Goal: Task Accomplishment & Management: Use online tool/utility

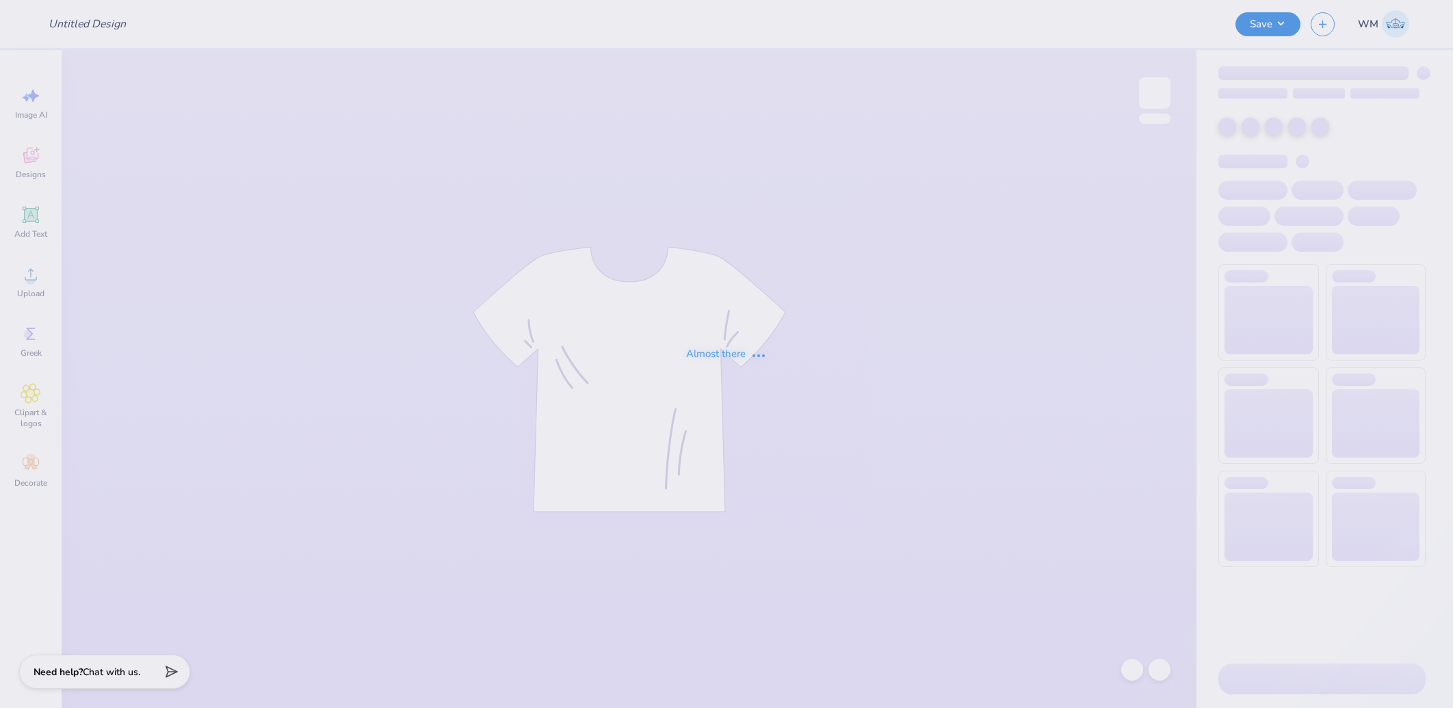
type input "Age Discrimination In Employment Act"
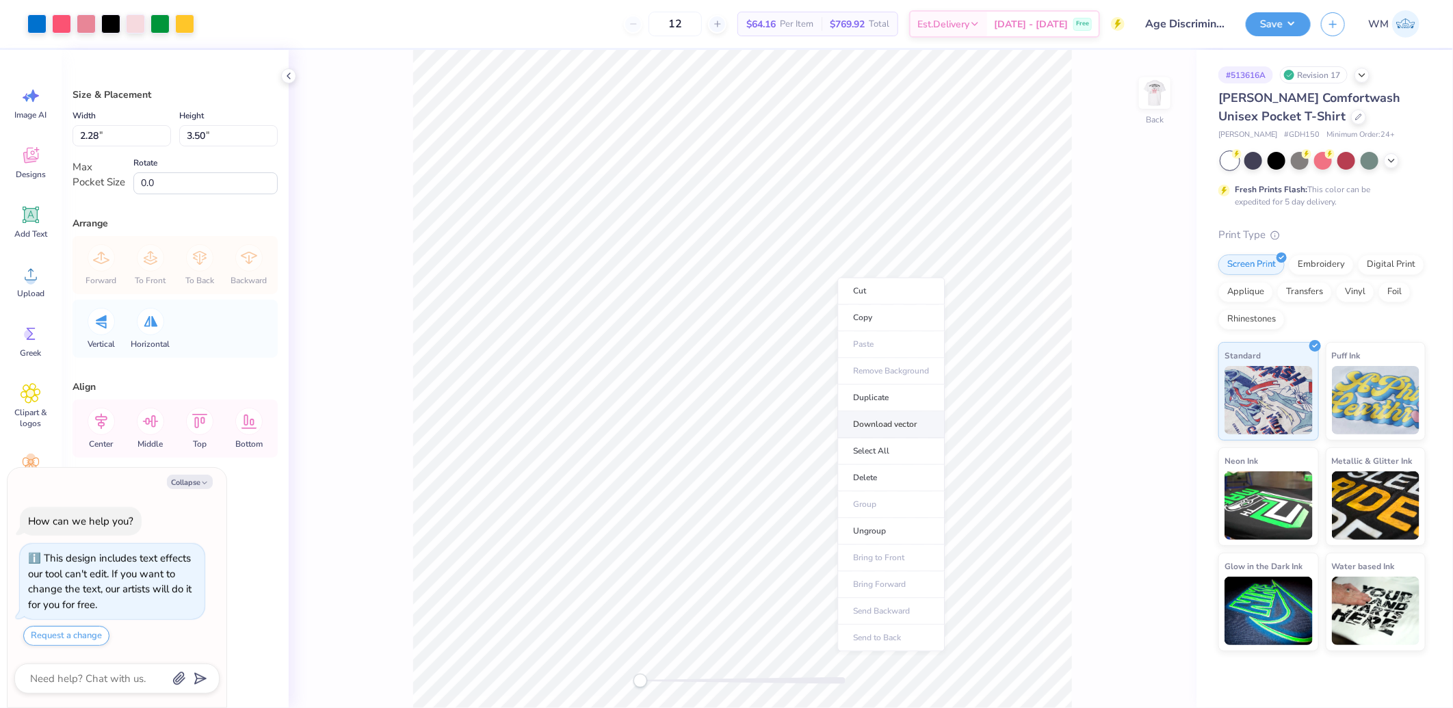
click at [915, 427] on li "Download vector" at bounding box center [890, 425] width 107 height 27
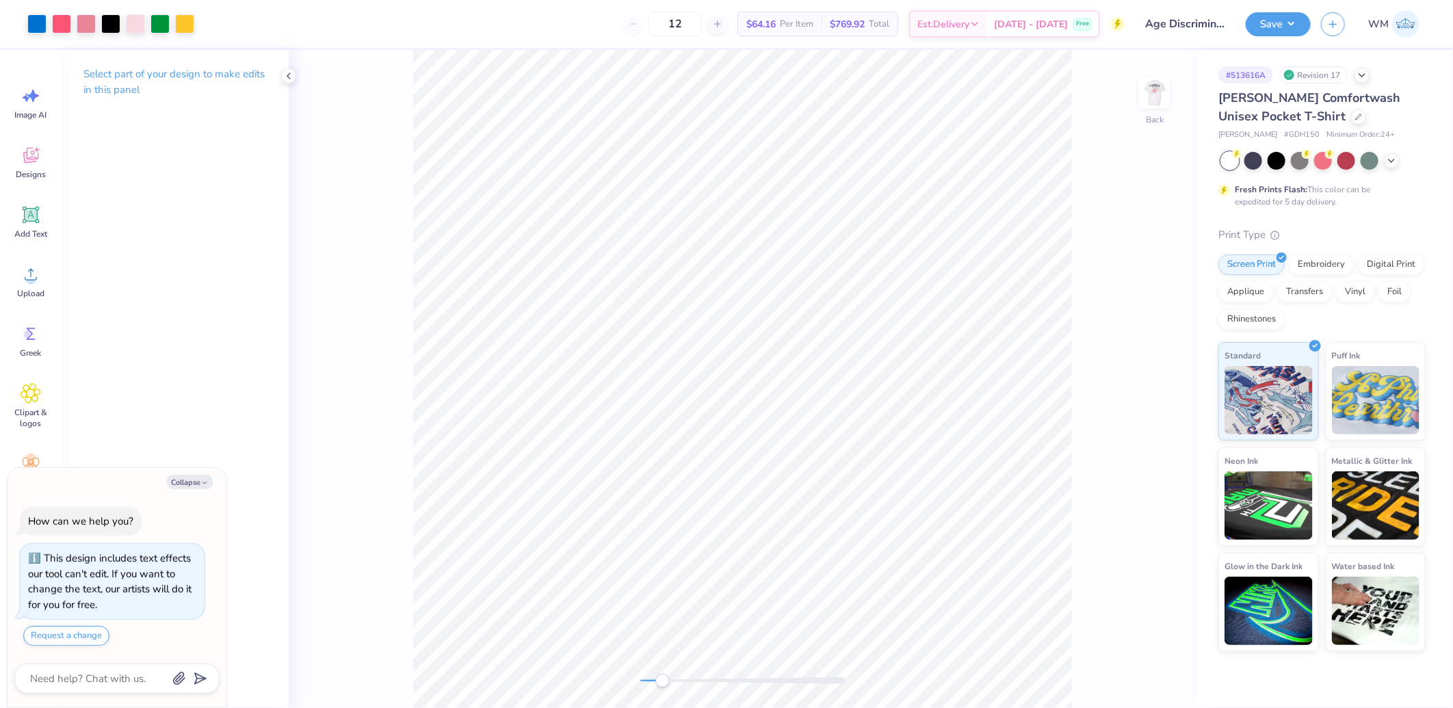
drag, startPoint x: 642, startPoint y: 683, endPoint x: 675, endPoint y: 674, distance: 34.7
click at [669, 675] on div "Accessibility label" at bounding box center [662, 681] width 14 height 14
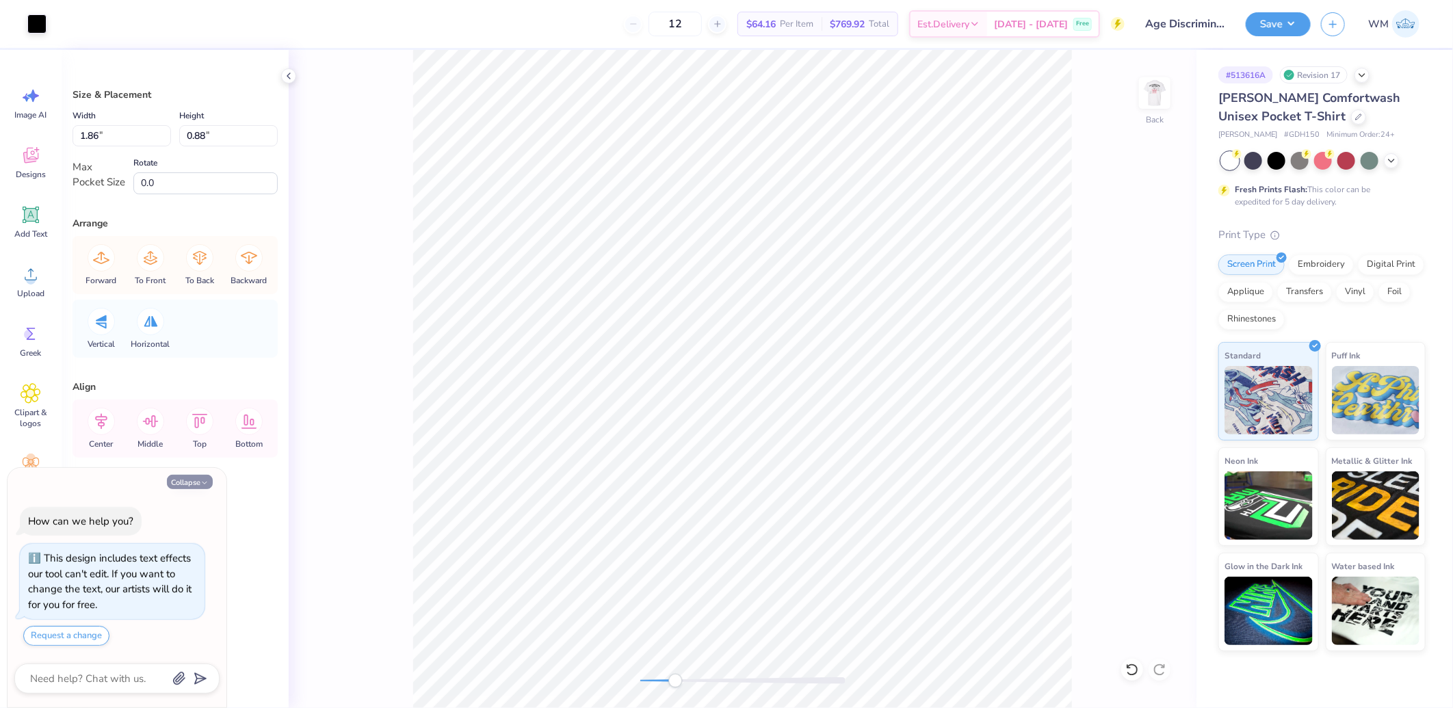
click at [194, 486] on button "Collapse" at bounding box center [190, 482] width 46 height 14
type textarea "x"
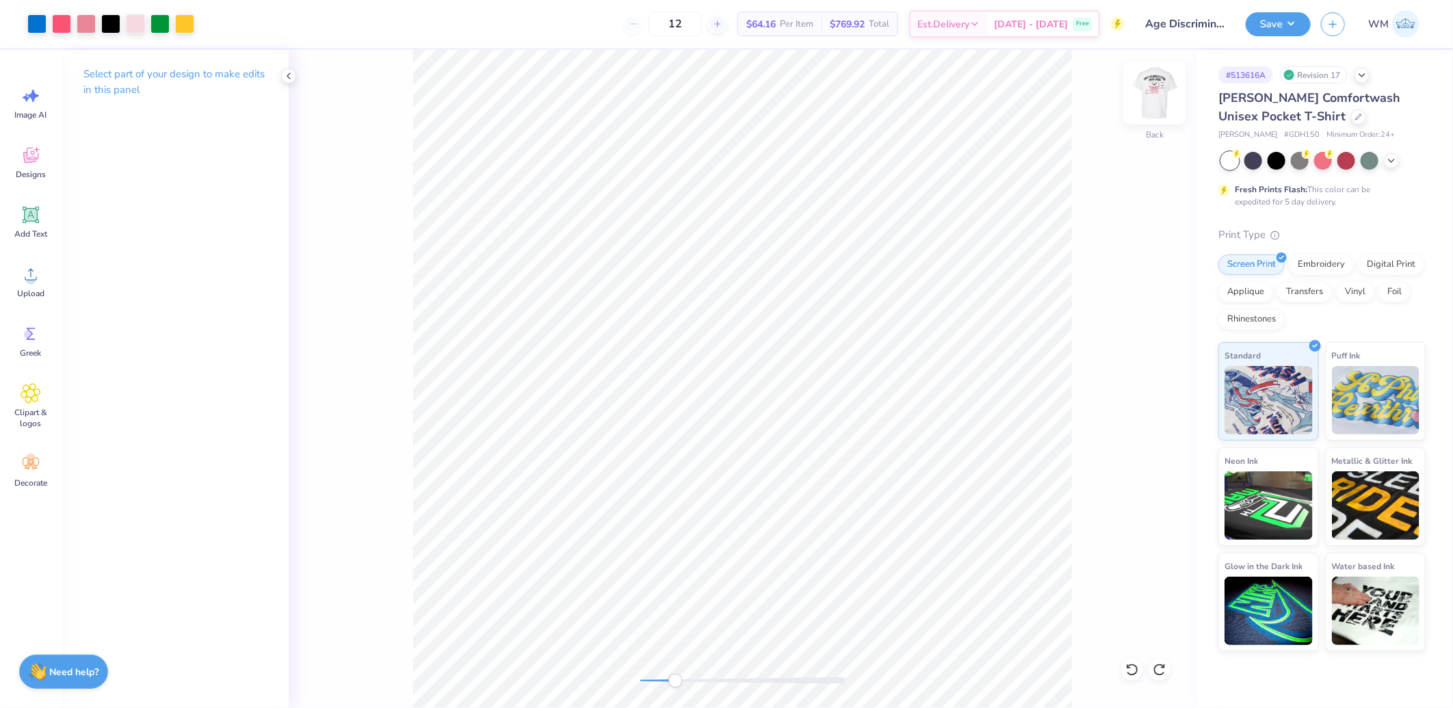
click at [1152, 86] on img at bounding box center [1154, 93] width 55 height 55
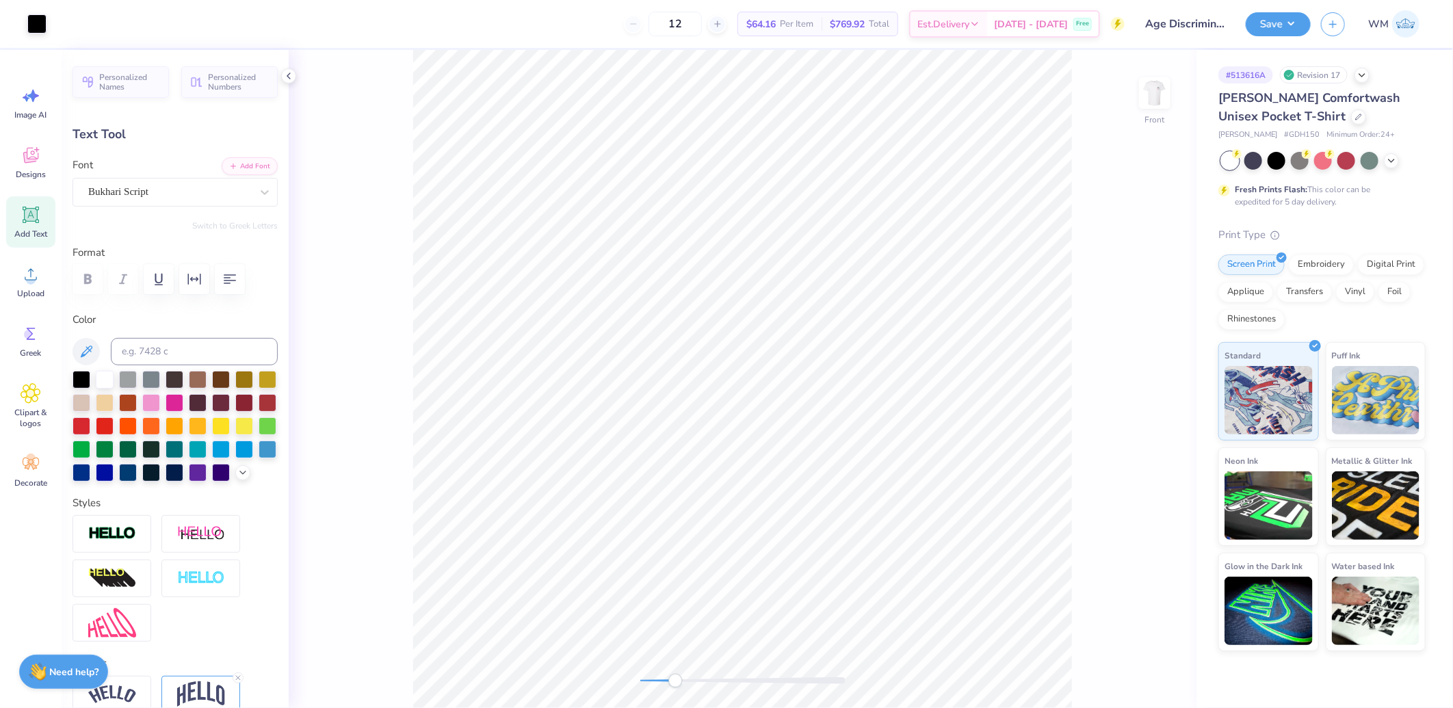
type input "6.97"
type input "1.65"
type input "5.67"
type input "1.87"
type input "0.48"
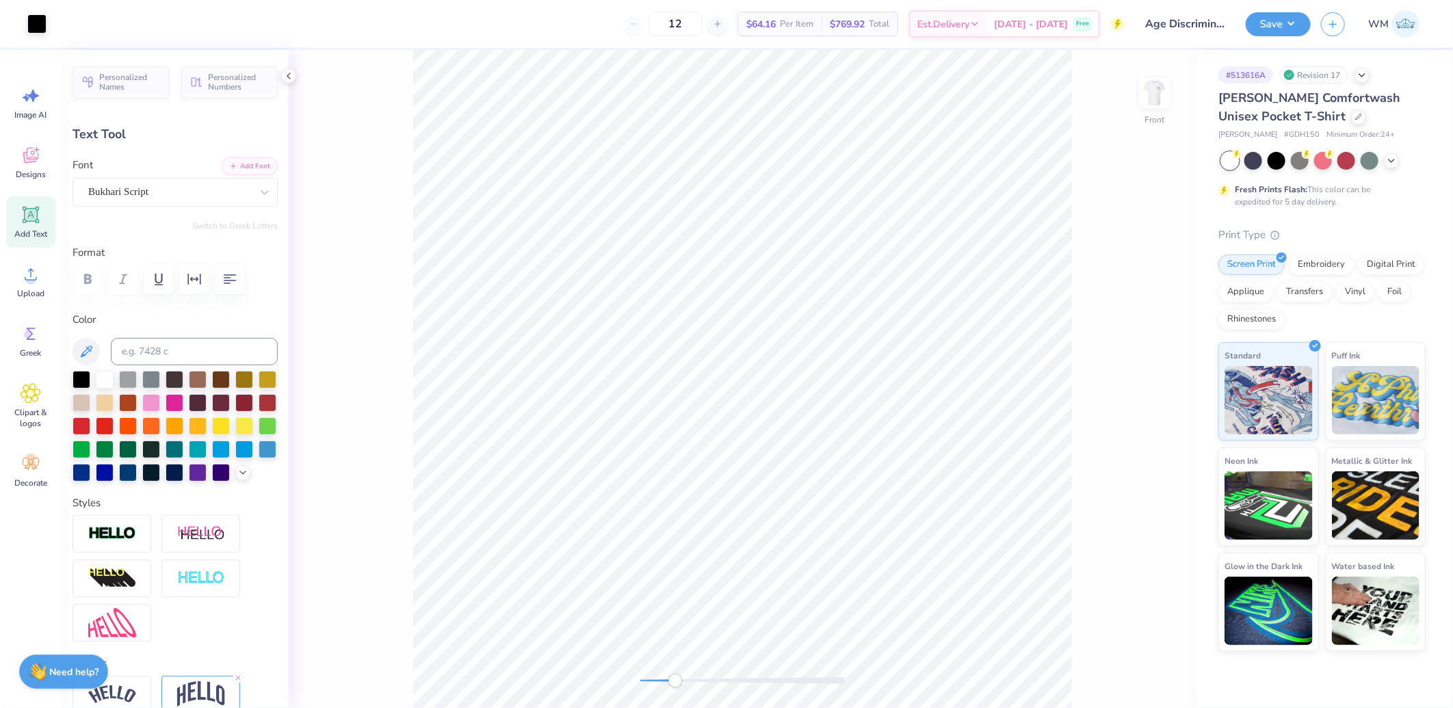
type input "7.94"
click at [1158, 85] on img at bounding box center [1154, 93] width 55 height 55
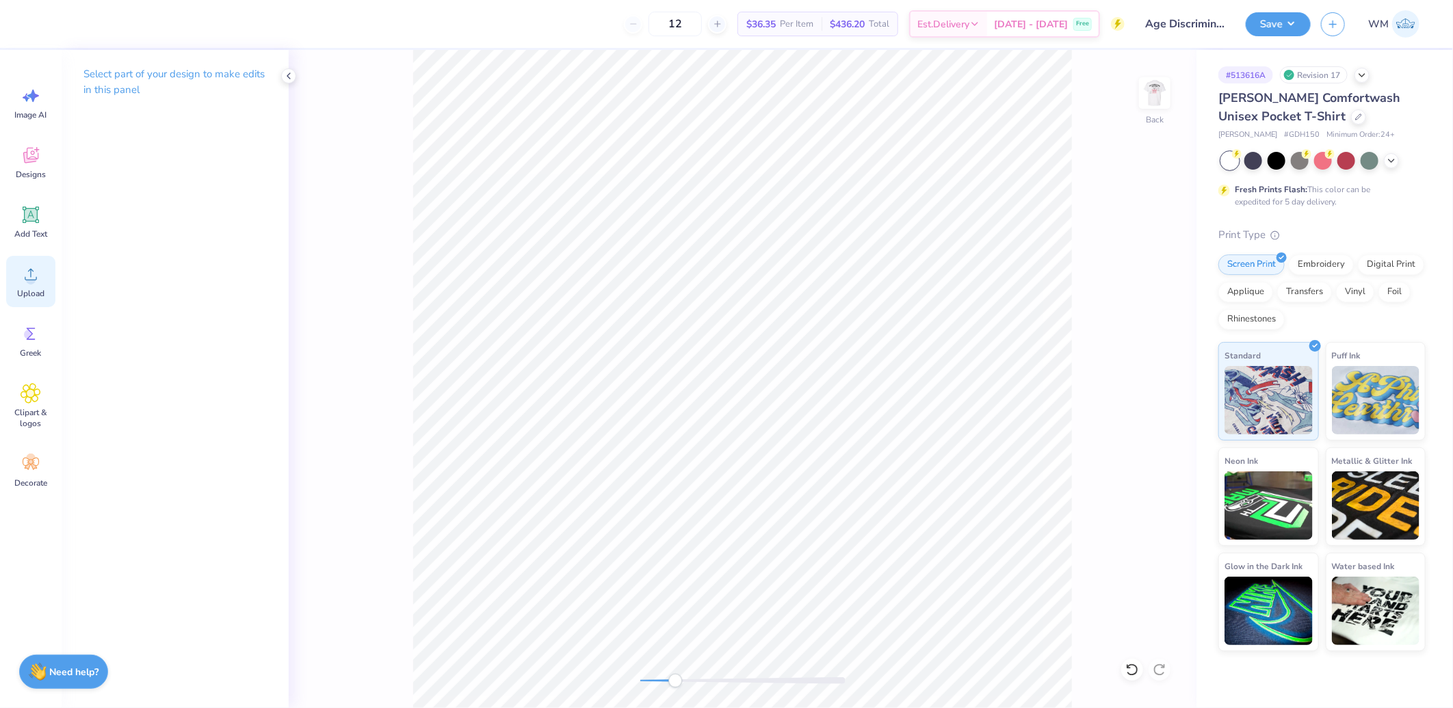
click at [38, 283] on icon at bounding box center [31, 274] width 21 height 21
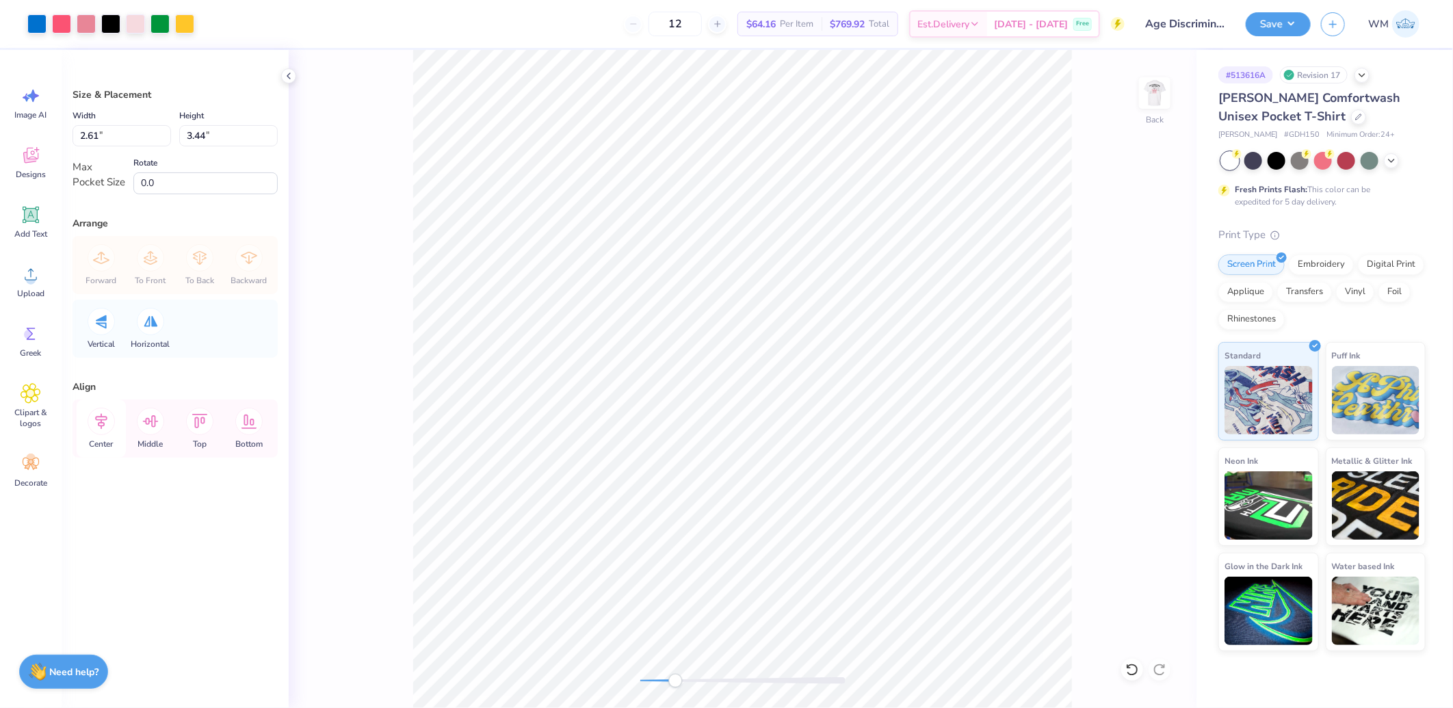
click at [101, 421] on icon at bounding box center [101, 422] width 12 height 16
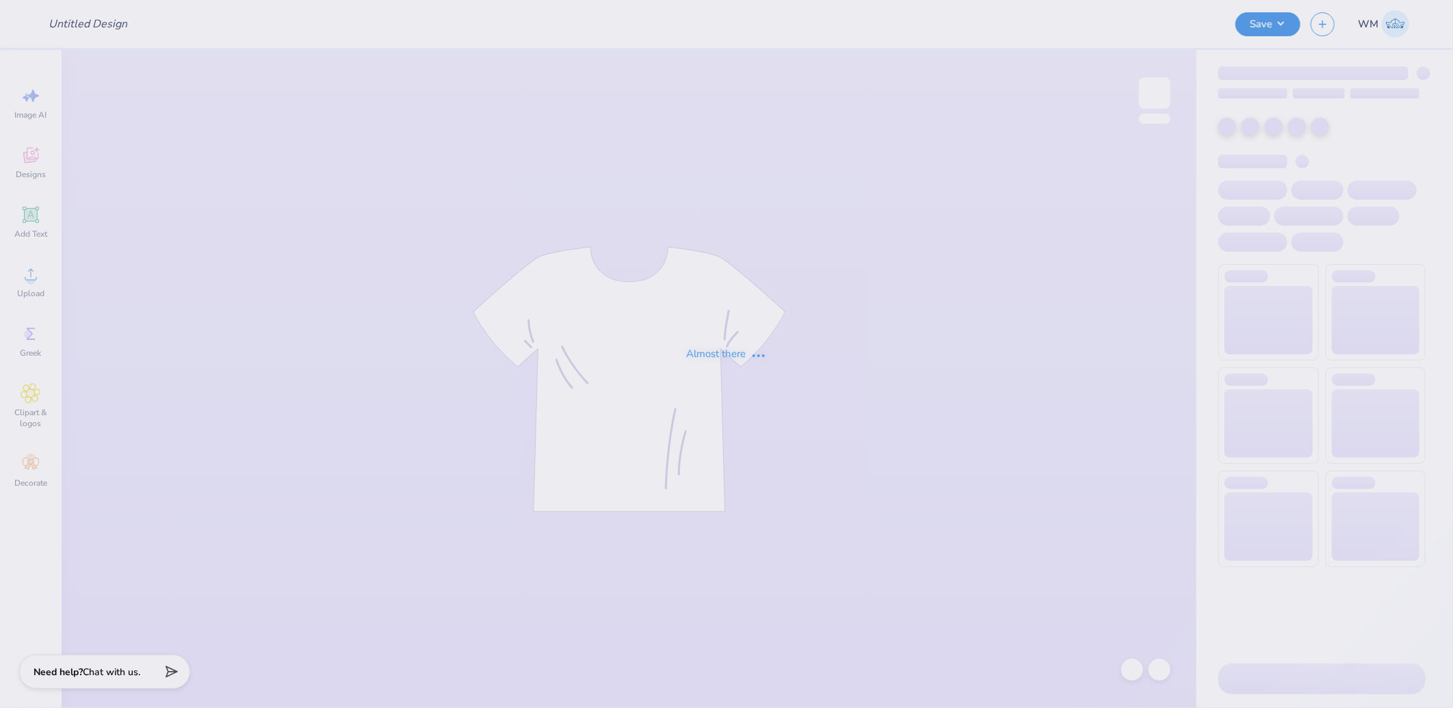
type input "Age Discrimination In Employment Act"
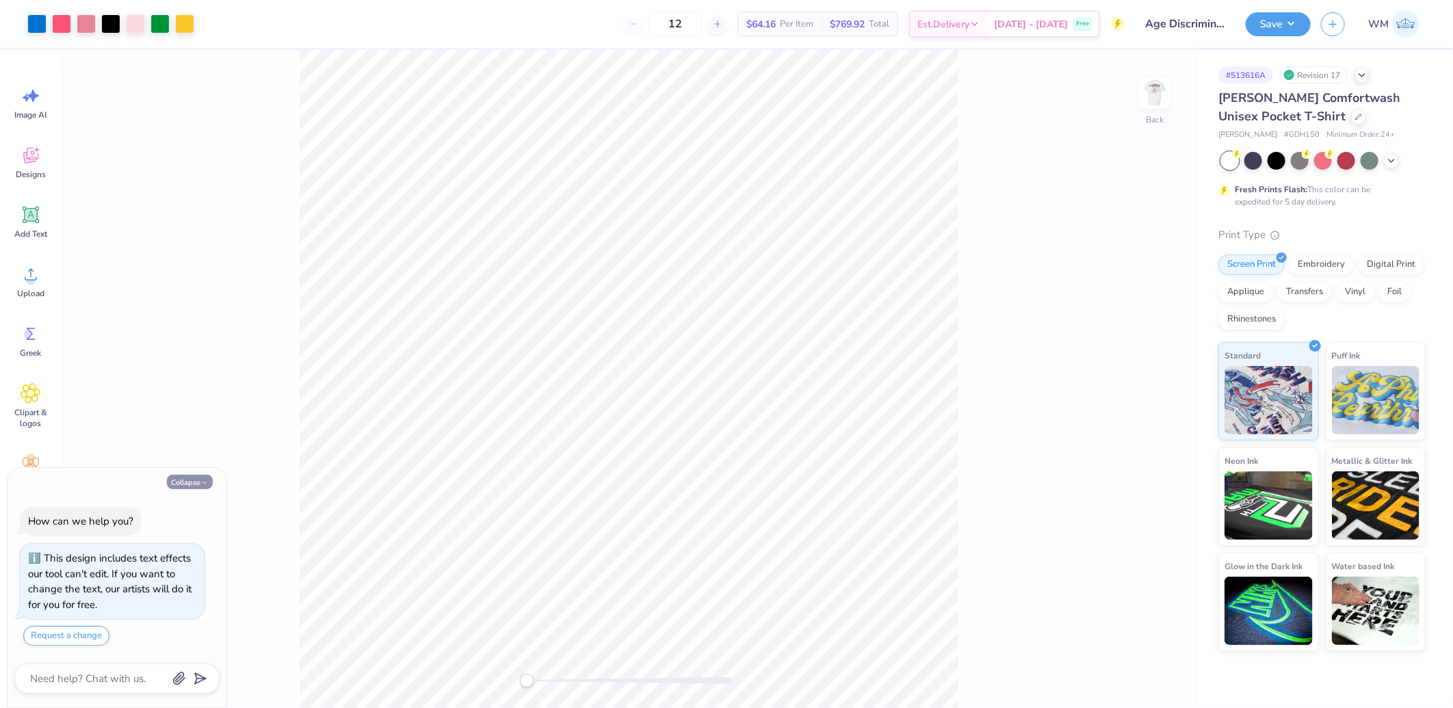
click at [202, 480] on icon "button" at bounding box center [204, 483] width 8 height 8
type textarea "x"
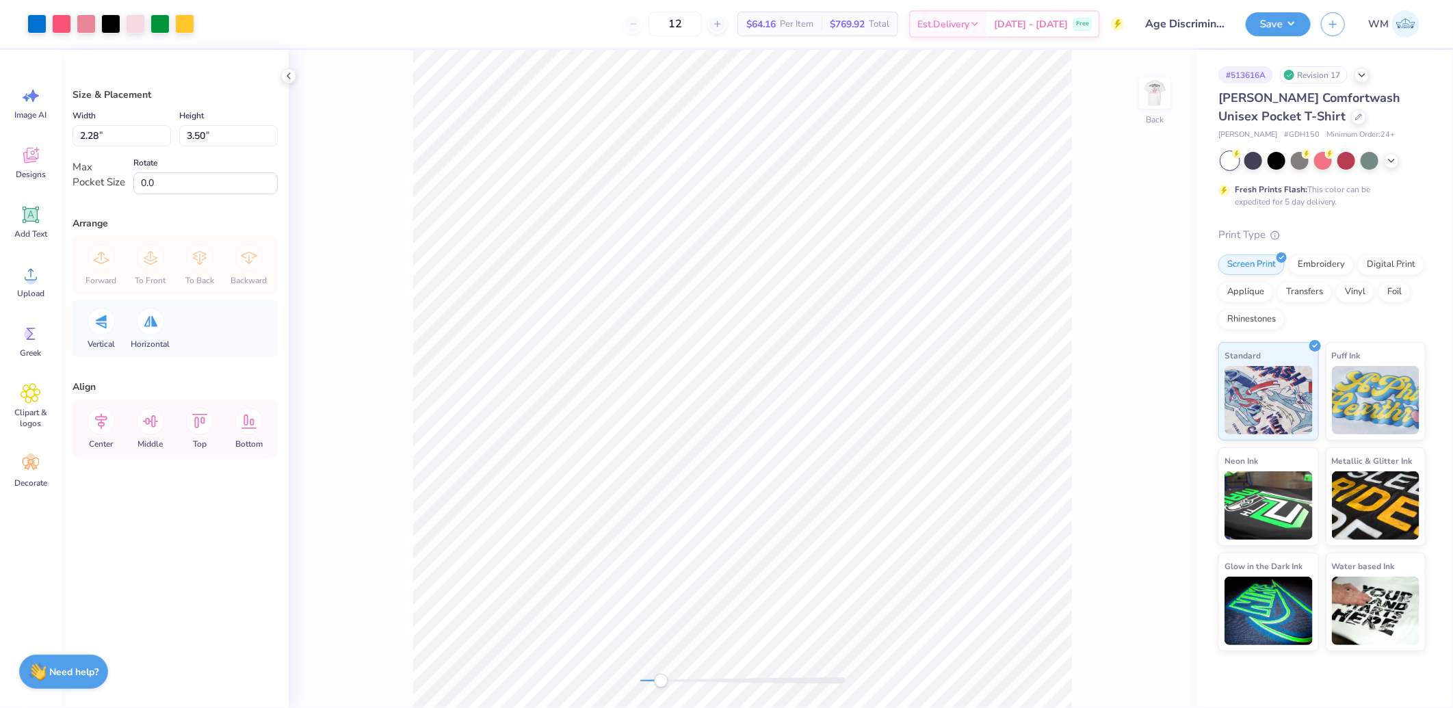
drag, startPoint x: 645, startPoint y: 681, endPoint x: 671, endPoint y: 681, distance: 26.0
click at [668, 681] on div "Accessibility label" at bounding box center [661, 681] width 14 height 14
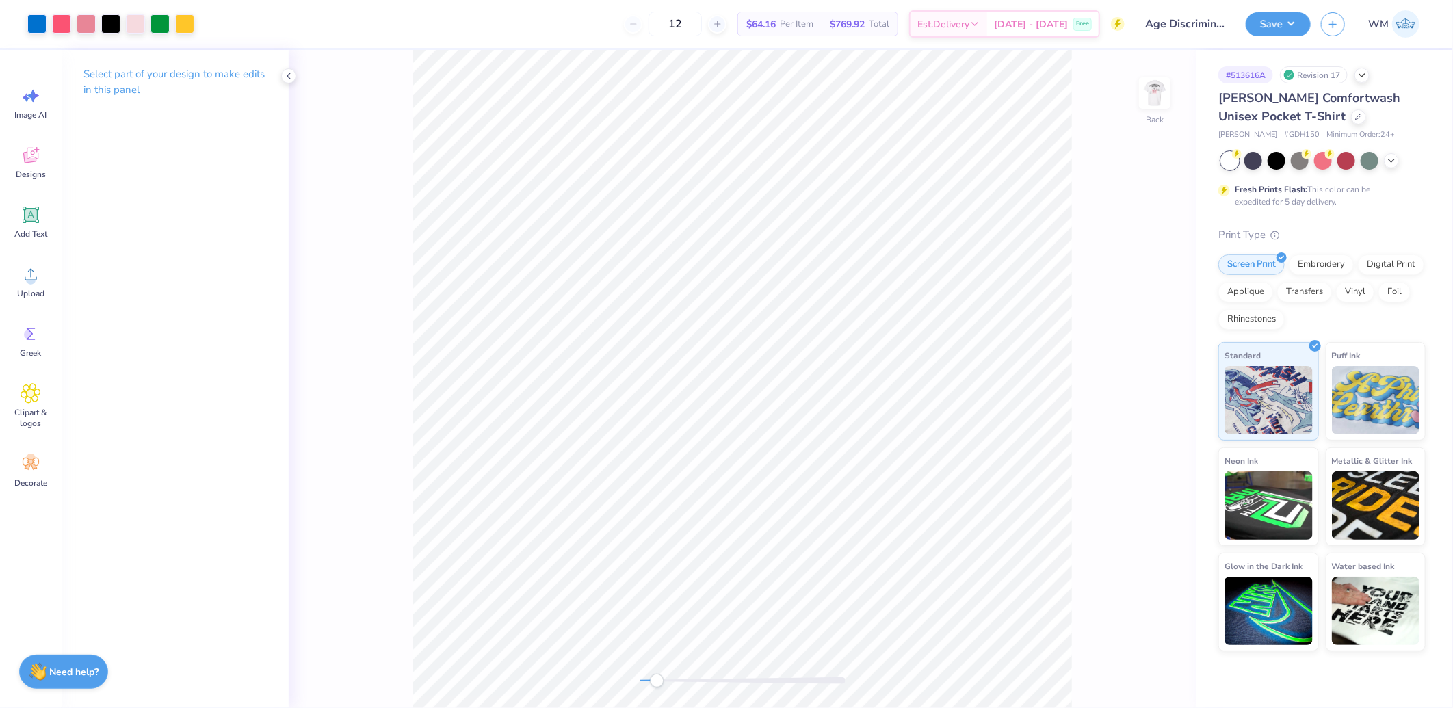
drag, startPoint x: 672, startPoint y: 678, endPoint x: 651, endPoint y: 677, distance: 21.2
click at [651, 678] on div "Accessibility label" at bounding box center [657, 681] width 14 height 14
click at [33, 221] on icon at bounding box center [31, 215] width 16 height 16
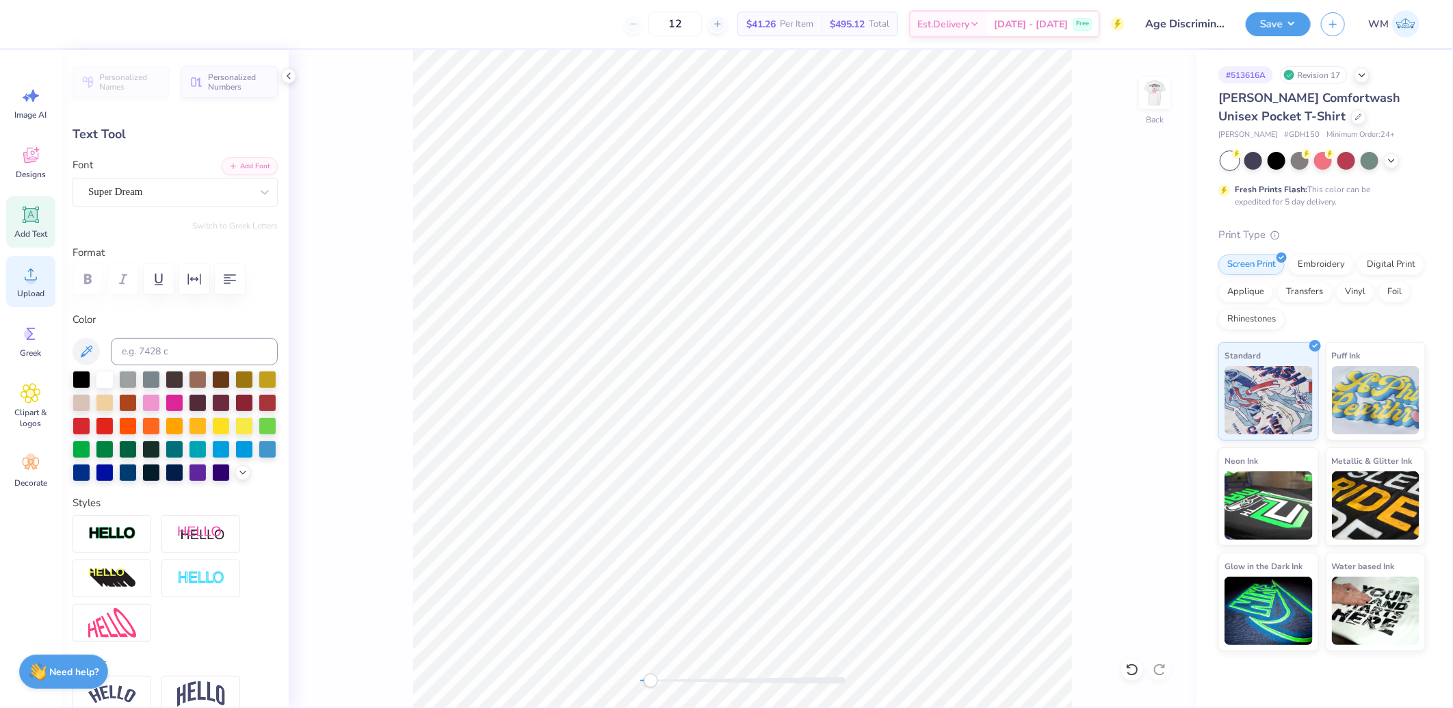
click at [36, 288] on span "Upload" at bounding box center [30, 293] width 27 height 11
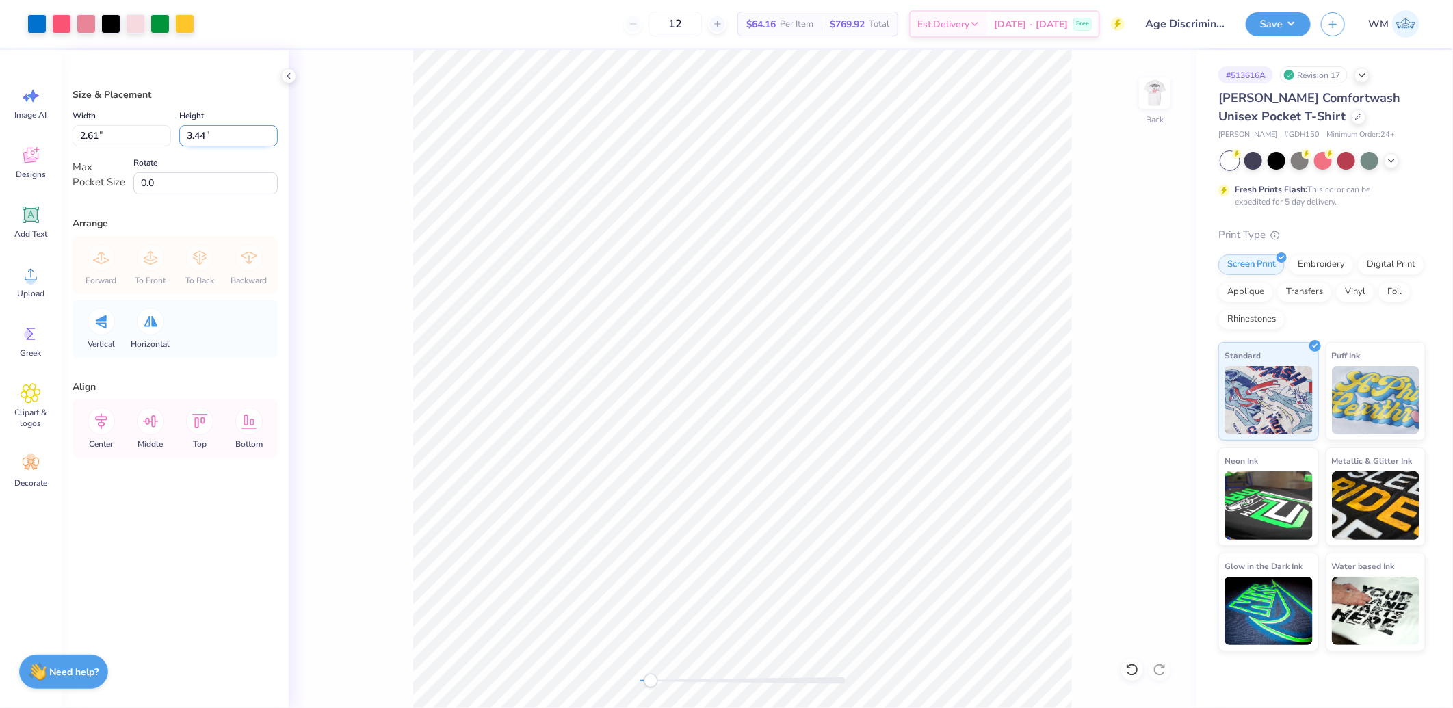
click at [233, 139] on input "3.44" at bounding box center [228, 135] width 99 height 21
type input "3.5"
type input "2.66"
type input "3.50"
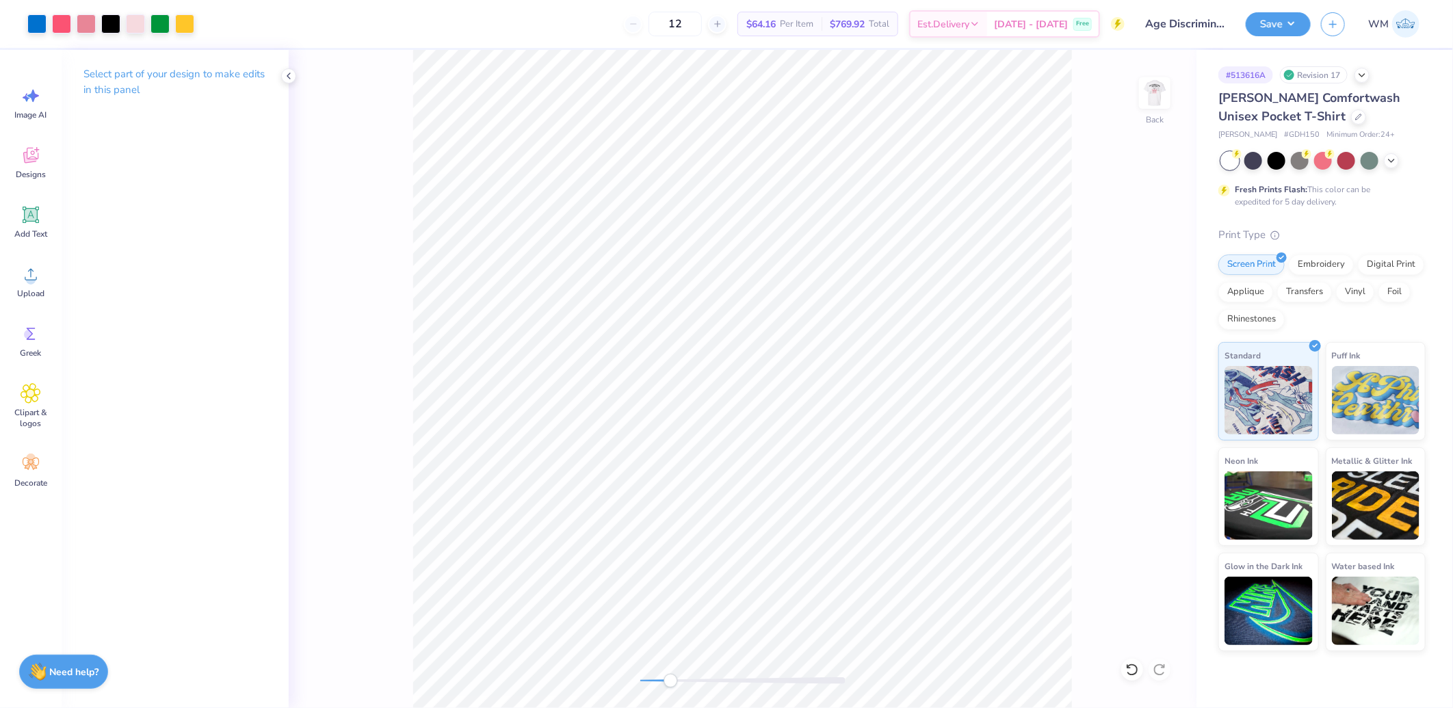
drag, startPoint x: 657, startPoint y: 678, endPoint x: 681, endPoint y: 675, distance: 24.1
click at [672, 679] on div "Accessibility label" at bounding box center [671, 681] width 14 height 14
drag, startPoint x: 670, startPoint y: 677, endPoint x: 679, endPoint y: 675, distance: 8.5
click at [677, 677] on div "Accessibility label" at bounding box center [675, 681] width 14 height 14
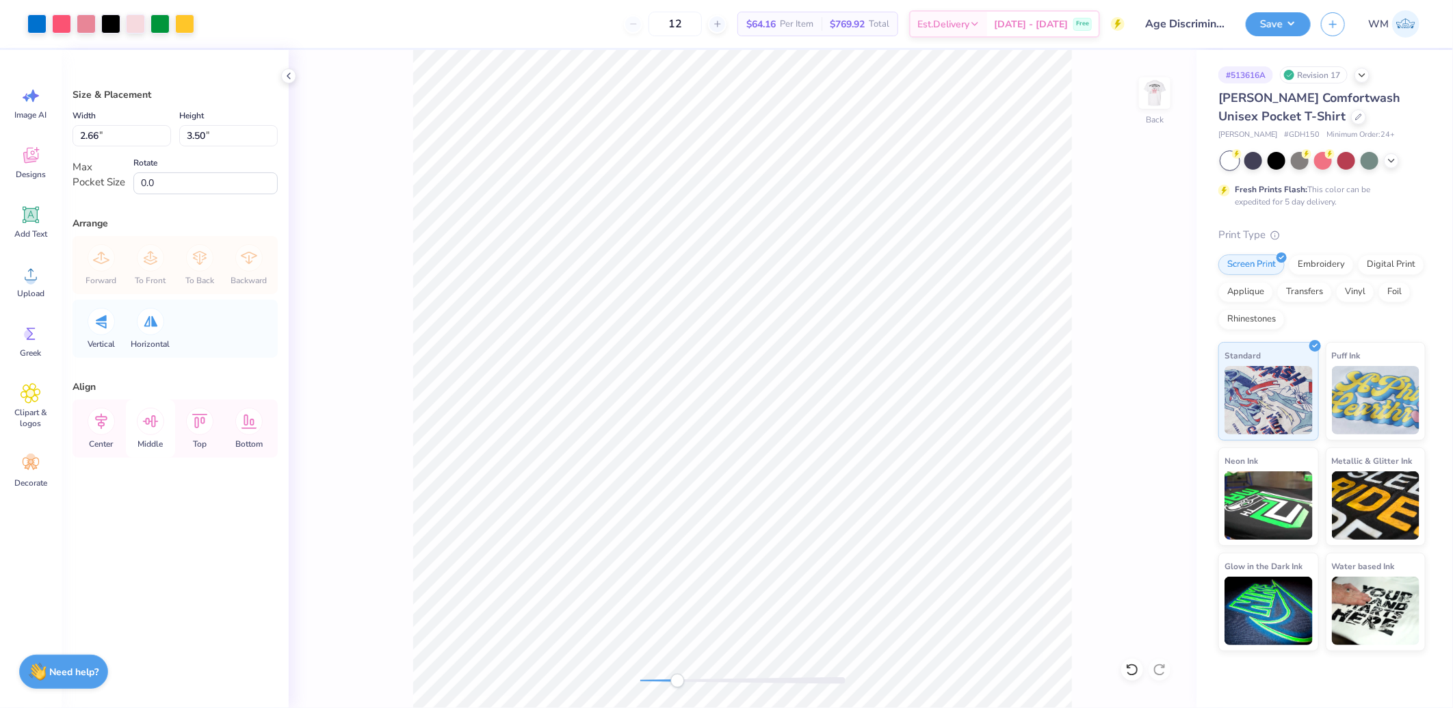
click at [144, 421] on icon at bounding box center [151, 421] width 16 height 12
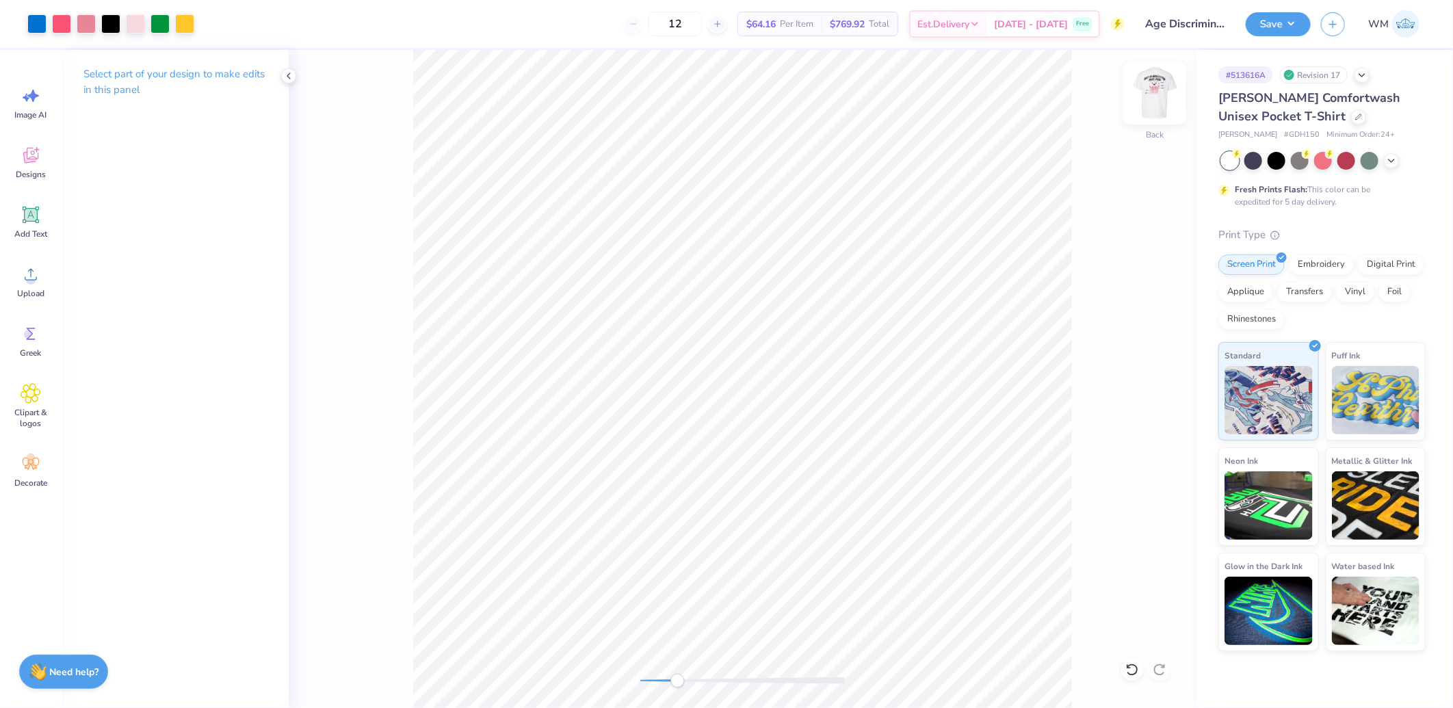
click at [1154, 107] on img at bounding box center [1154, 93] width 55 height 55
drag, startPoint x: 677, startPoint y: 685, endPoint x: 647, endPoint y: 682, distance: 30.3
click at [647, 682] on div "Accessibility label" at bounding box center [647, 681] width 14 height 14
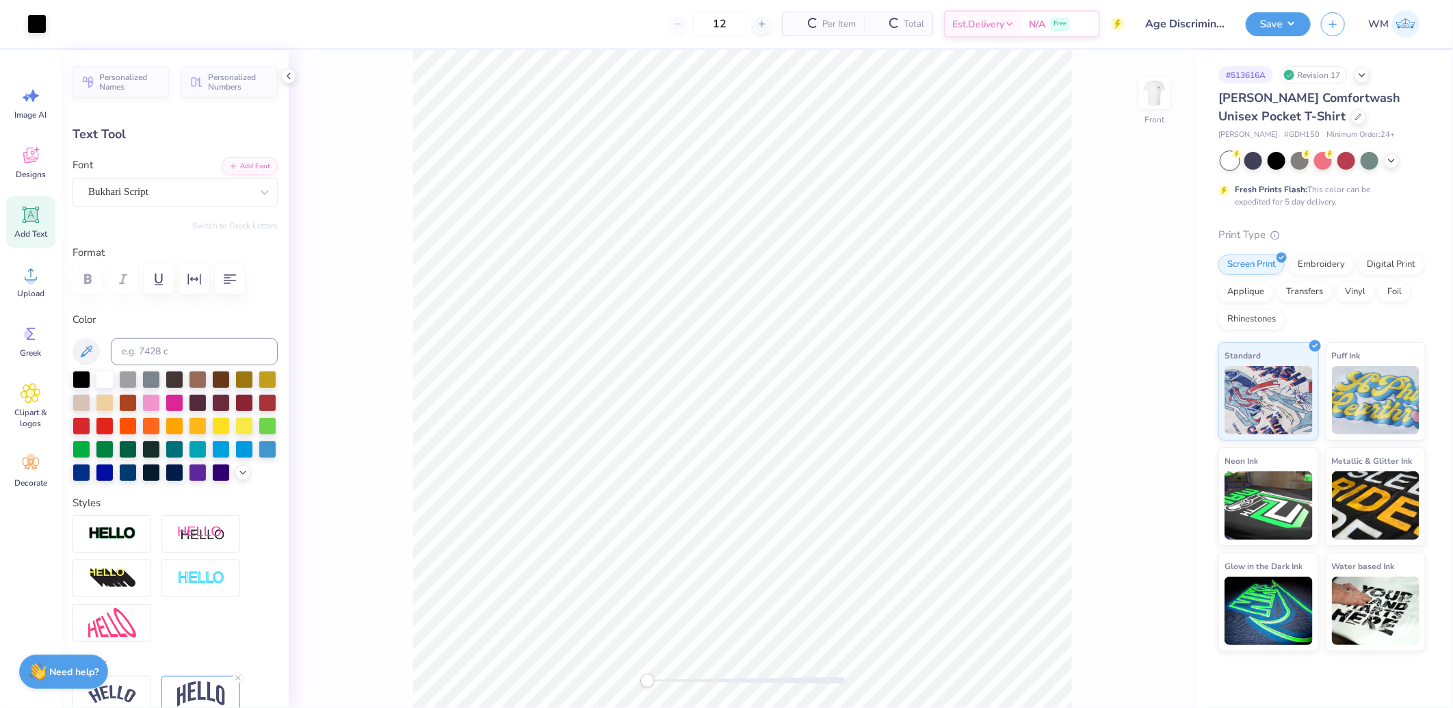
type input "6.97"
type input "1.65"
type input "5.67"
type input "12.00"
type input "2.93"
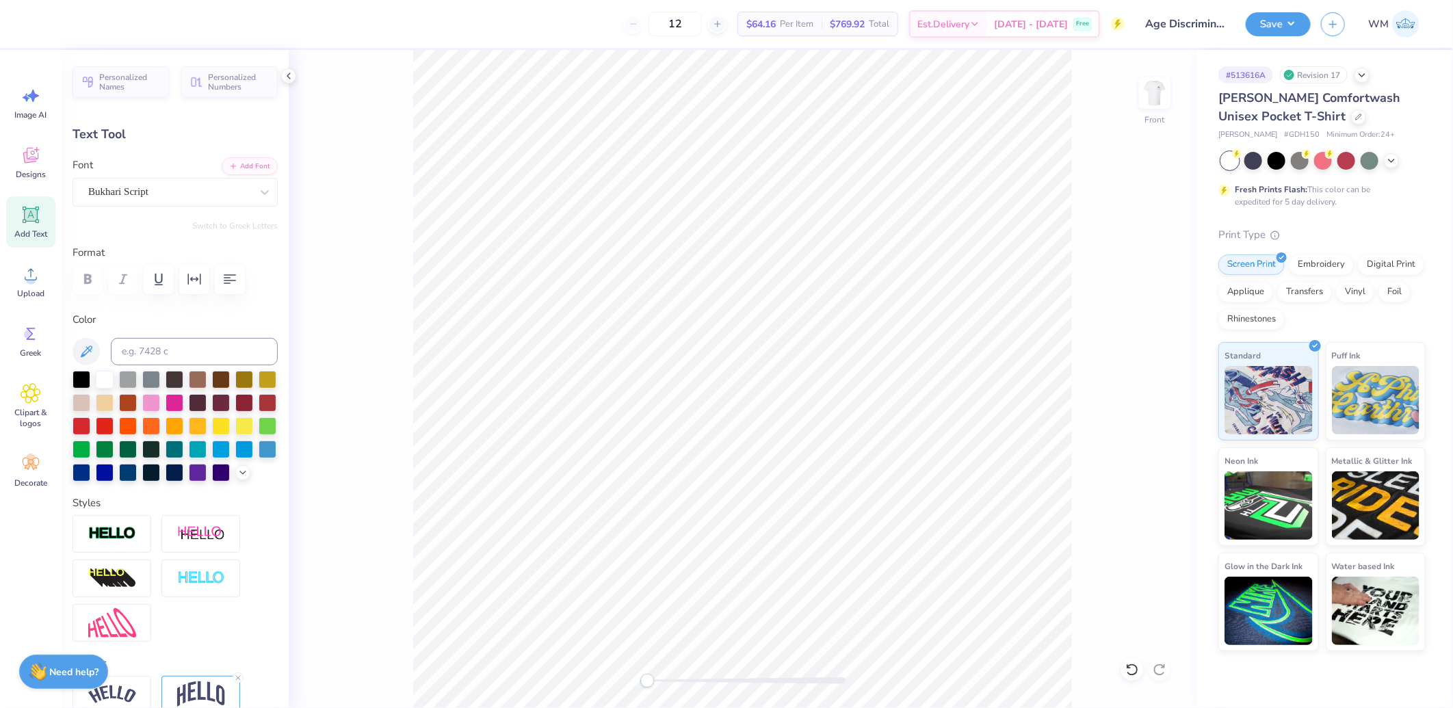
type input "3.60"
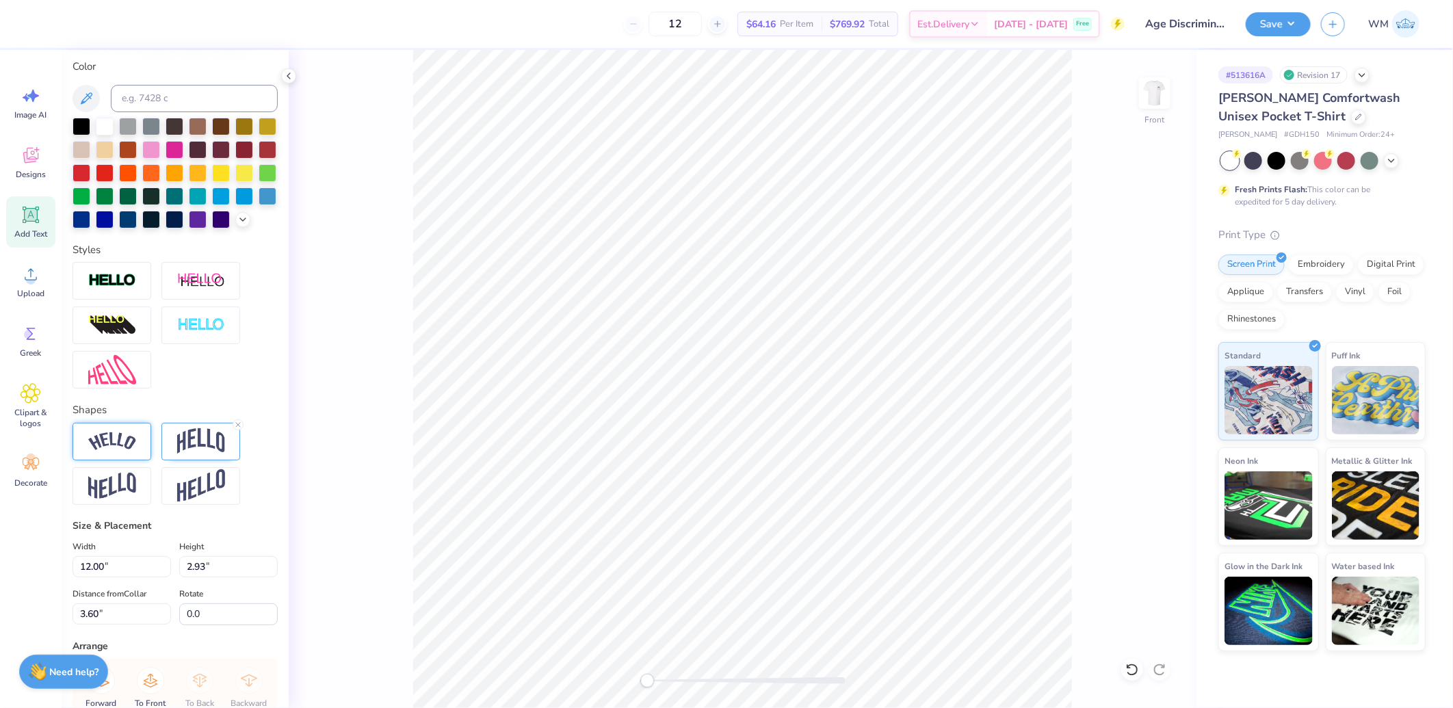
click at [124, 451] on img at bounding box center [112, 441] width 48 height 18
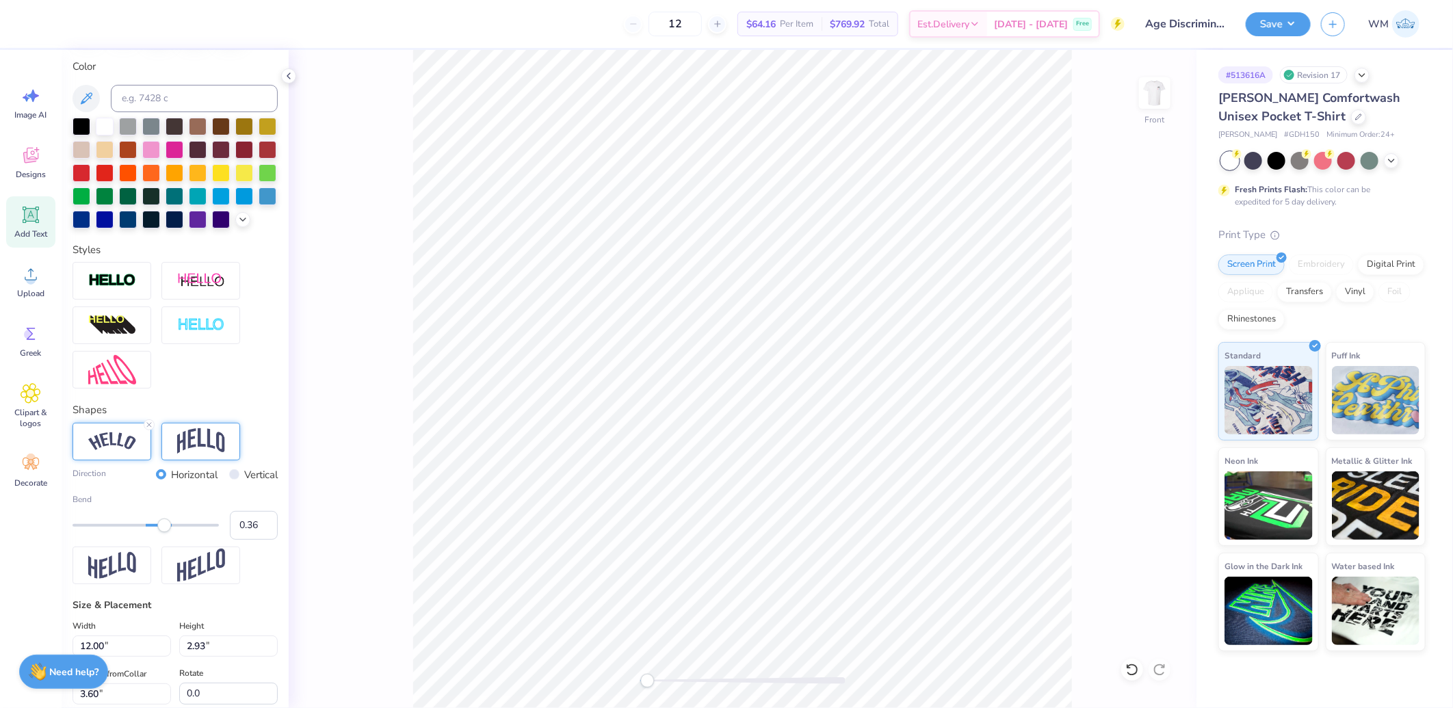
click at [221, 454] on img at bounding box center [201, 441] width 48 height 26
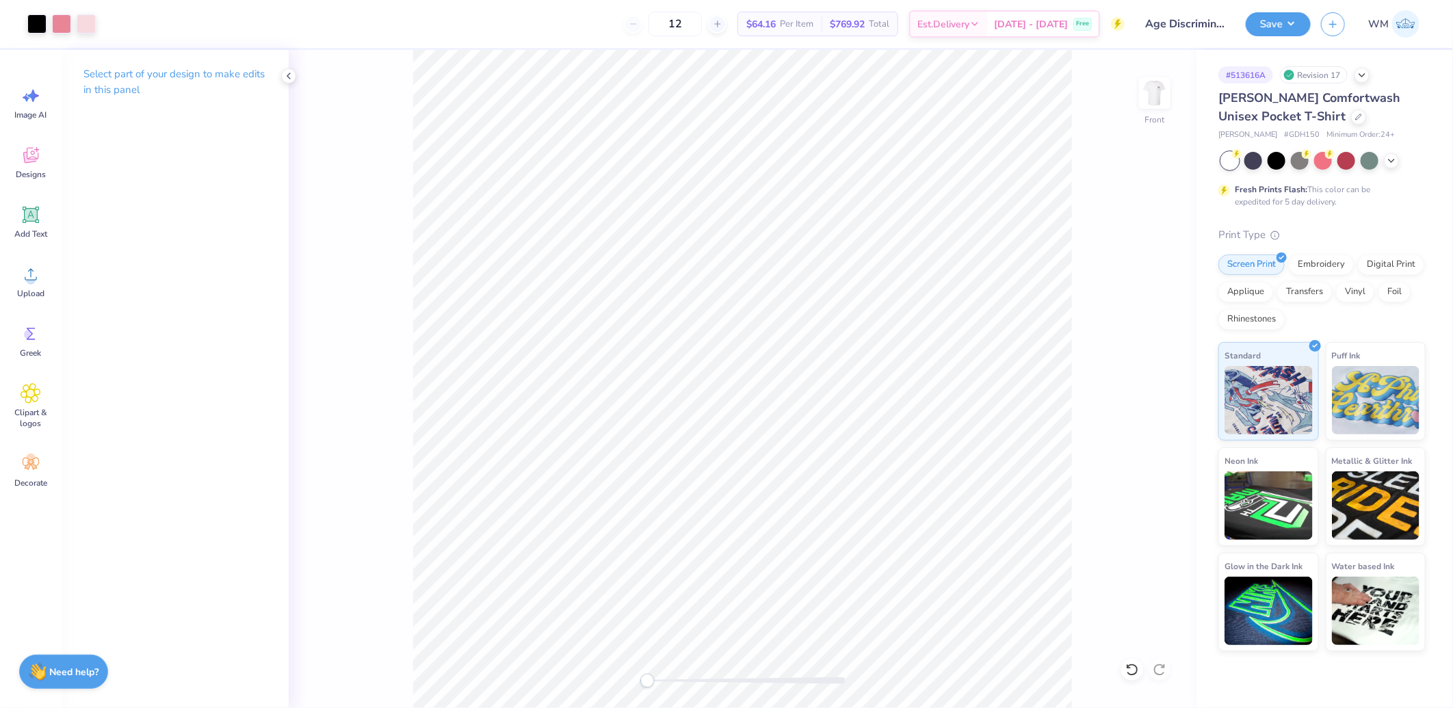
click at [398, 118] on div "Front" at bounding box center [743, 379] width 908 height 658
click at [885, 650] on div "Front" at bounding box center [743, 379] width 908 height 658
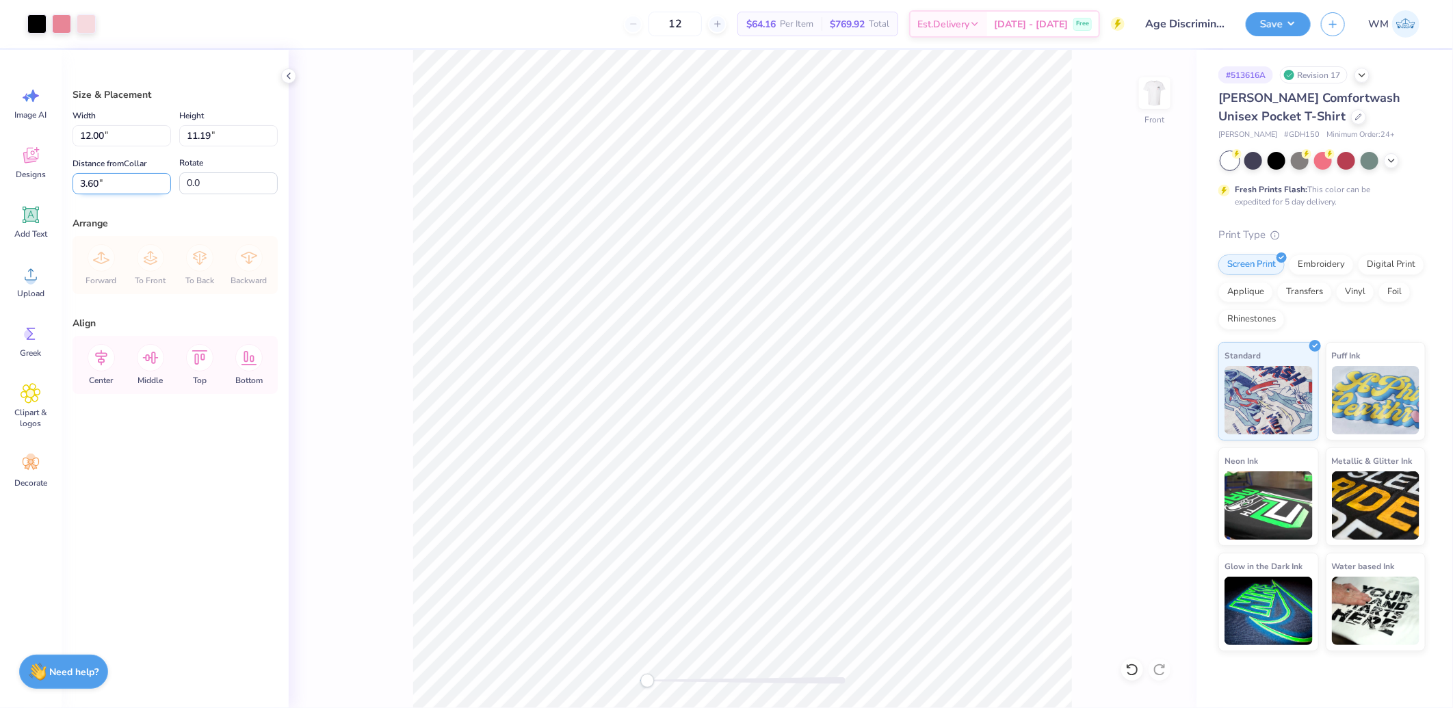
click at [120, 183] on input "3.60" at bounding box center [122, 183] width 99 height 21
type input "4.00"
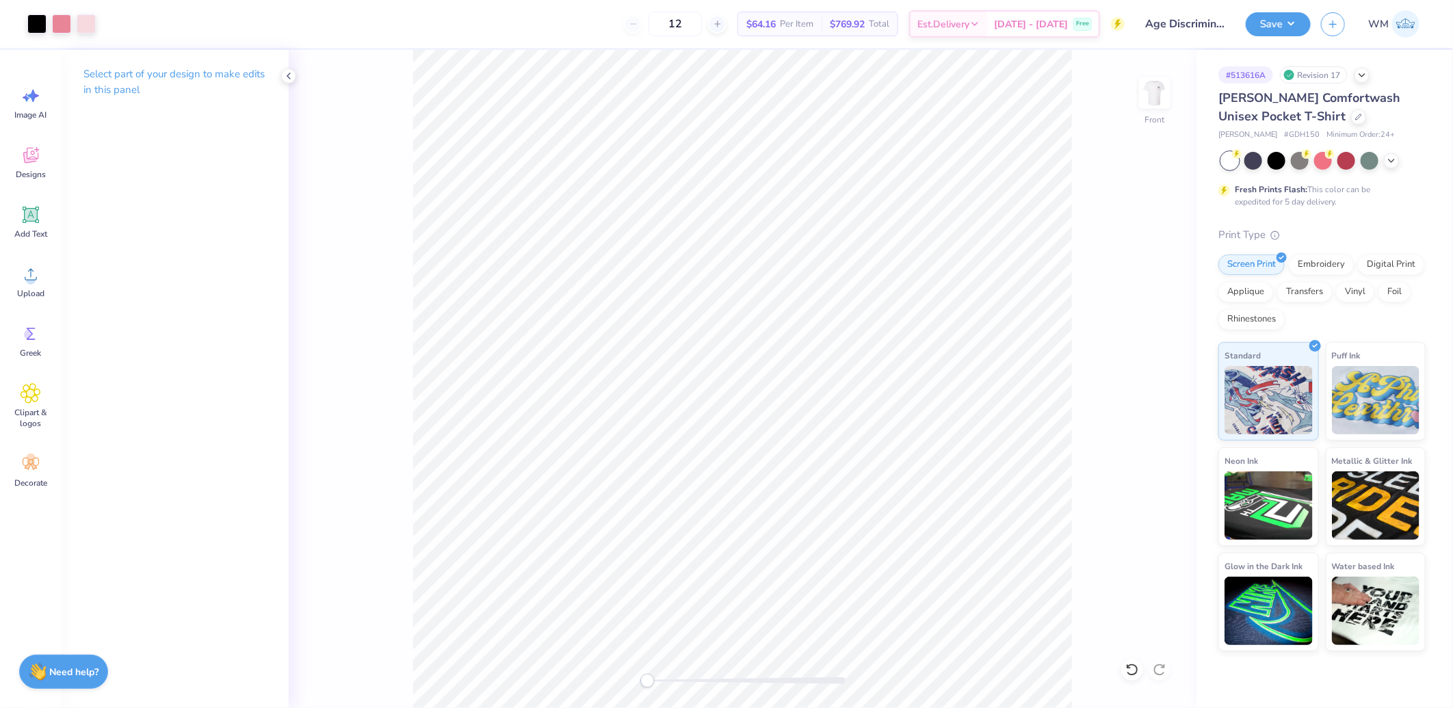
click at [648, 683] on div "Accessibility label" at bounding box center [647, 681] width 14 height 14
click at [1281, 31] on button "Save" at bounding box center [1278, 22] width 65 height 24
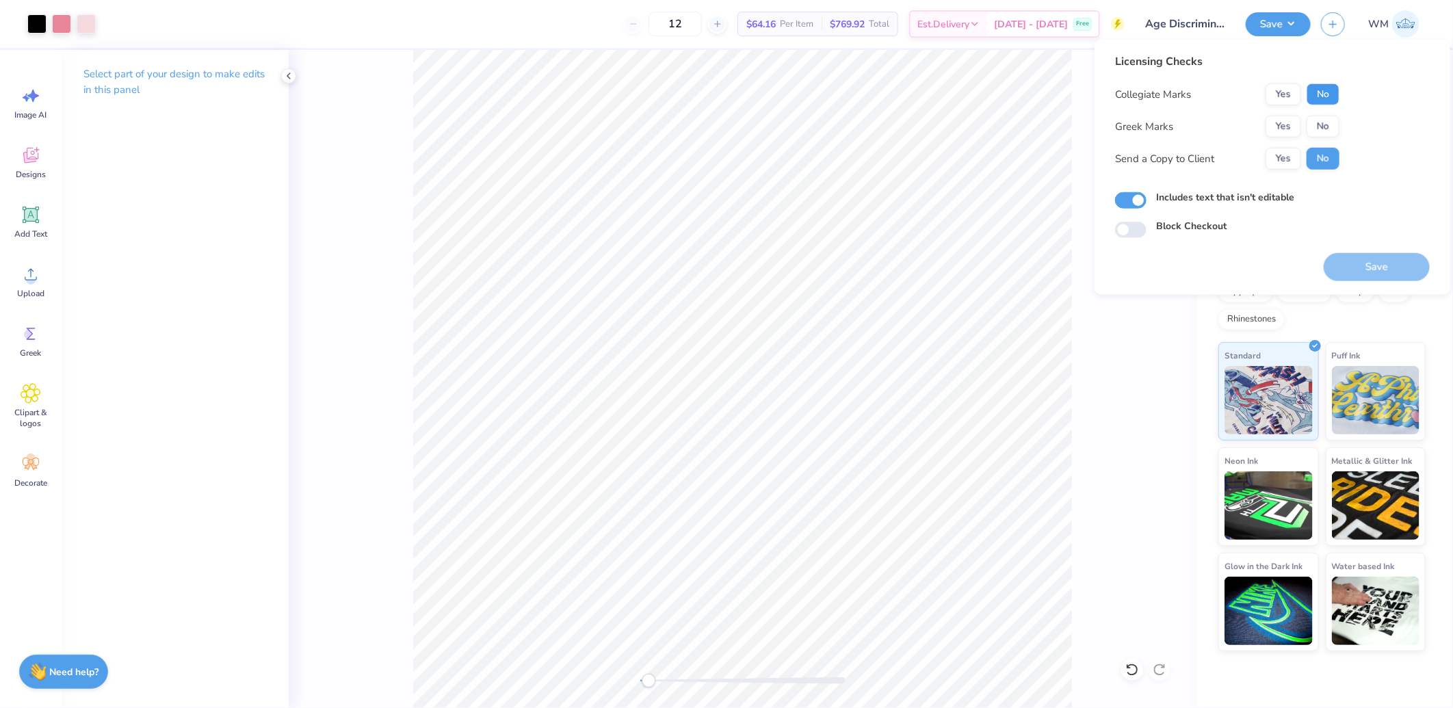
click at [1328, 94] on button "No" at bounding box center [1322, 94] width 33 height 22
click at [1328, 120] on button "No" at bounding box center [1322, 127] width 33 height 22
click at [1278, 159] on button "Yes" at bounding box center [1283, 159] width 36 height 22
click at [1363, 263] on button "Save" at bounding box center [1377, 267] width 106 height 28
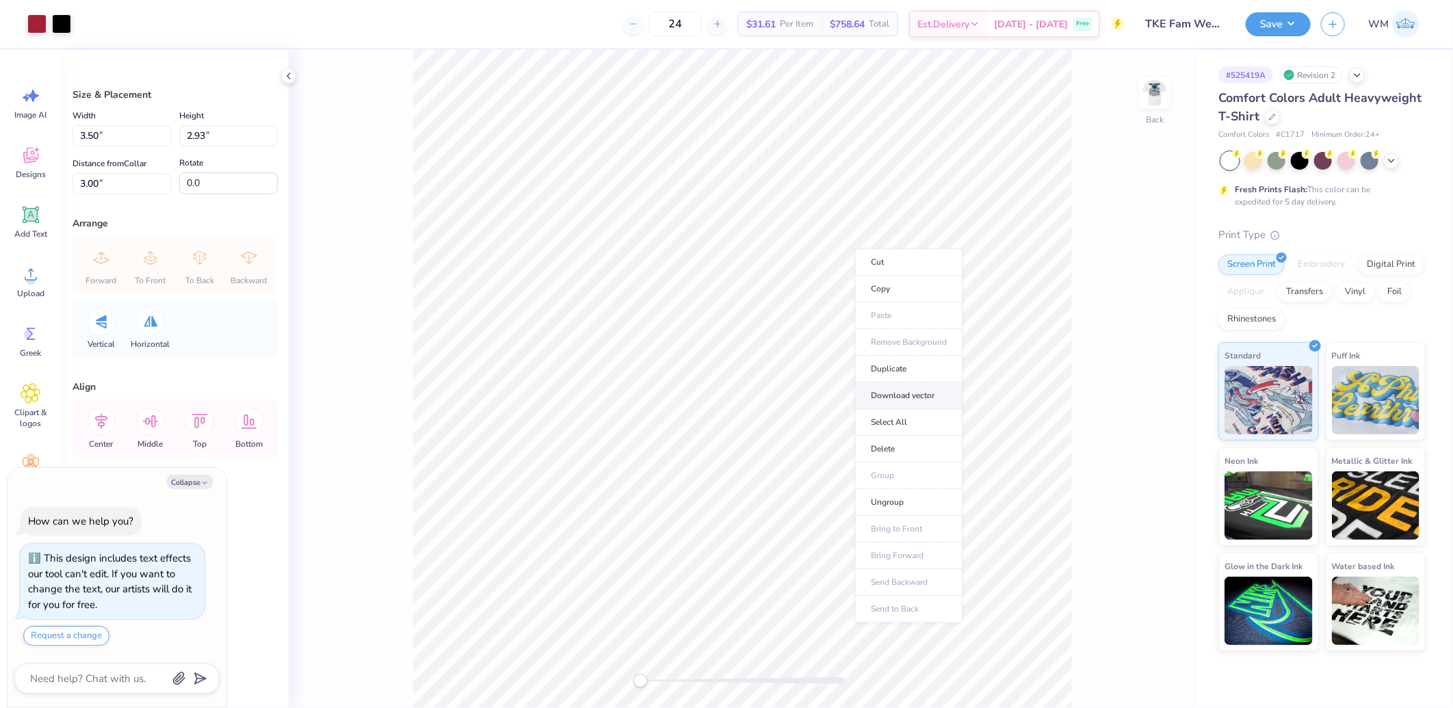
click at [920, 402] on li "Download vector" at bounding box center [908, 395] width 107 height 27
click at [1159, 94] on img at bounding box center [1154, 93] width 55 height 55
click at [844, 477] on li "Download vector" at bounding box center [841, 477] width 107 height 27
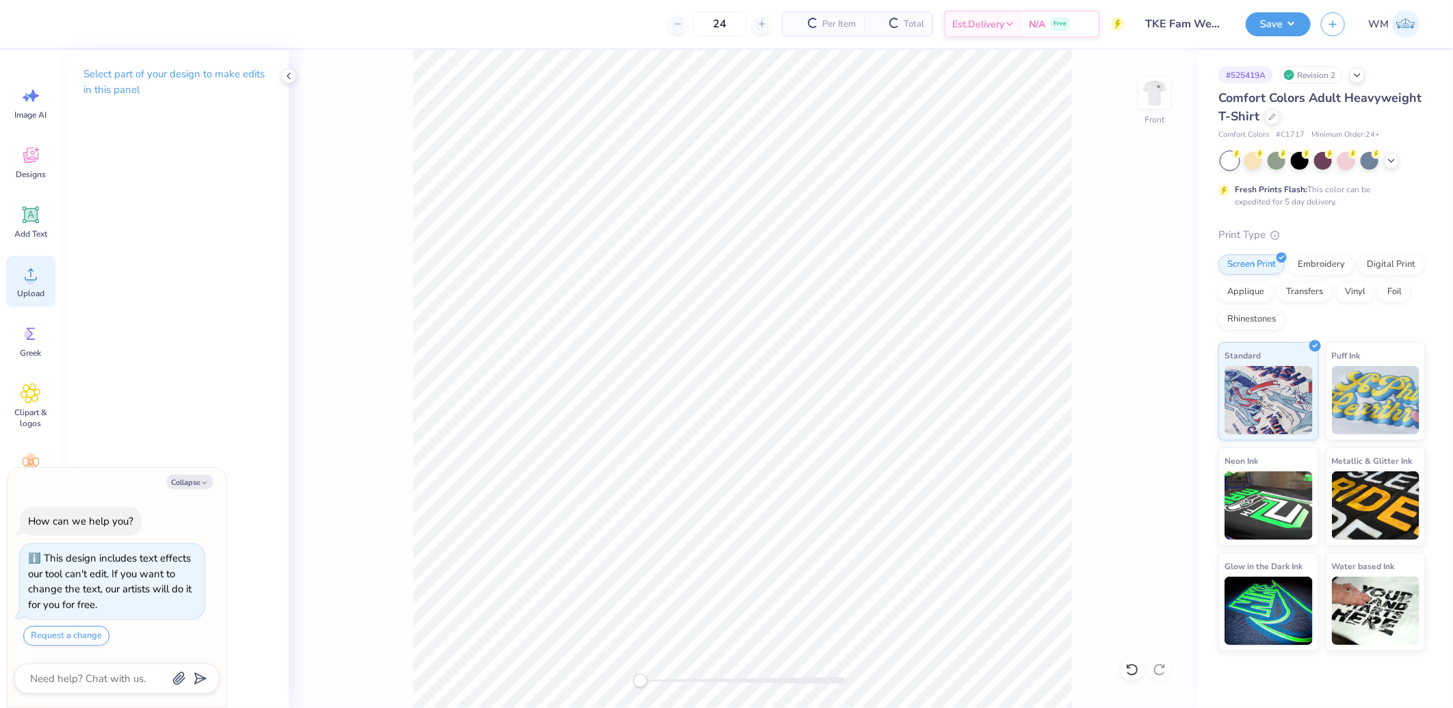
click at [25, 284] on icon at bounding box center [31, 274] width 21 height 21
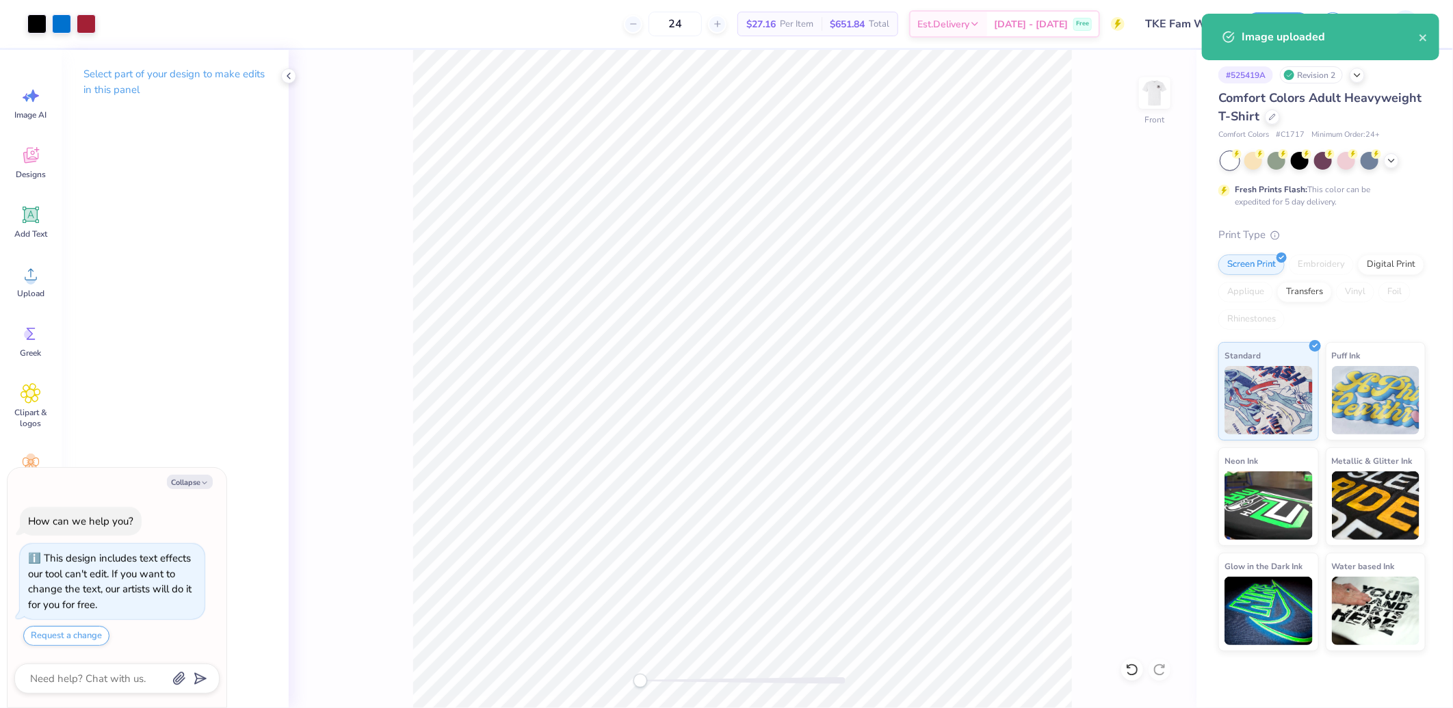
type textarea "x"
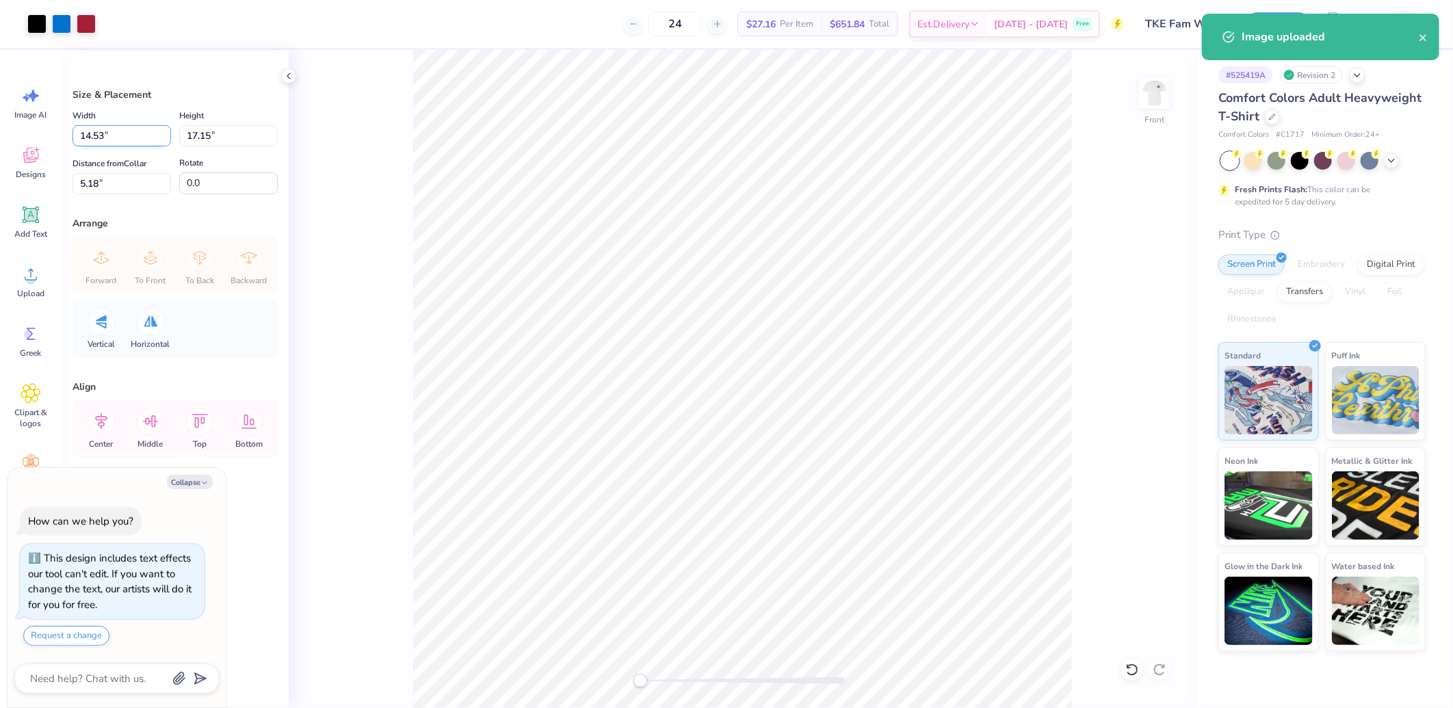
click at [112, 137] on input "14.53" at bounding box center [122, 135] width 99 height 21
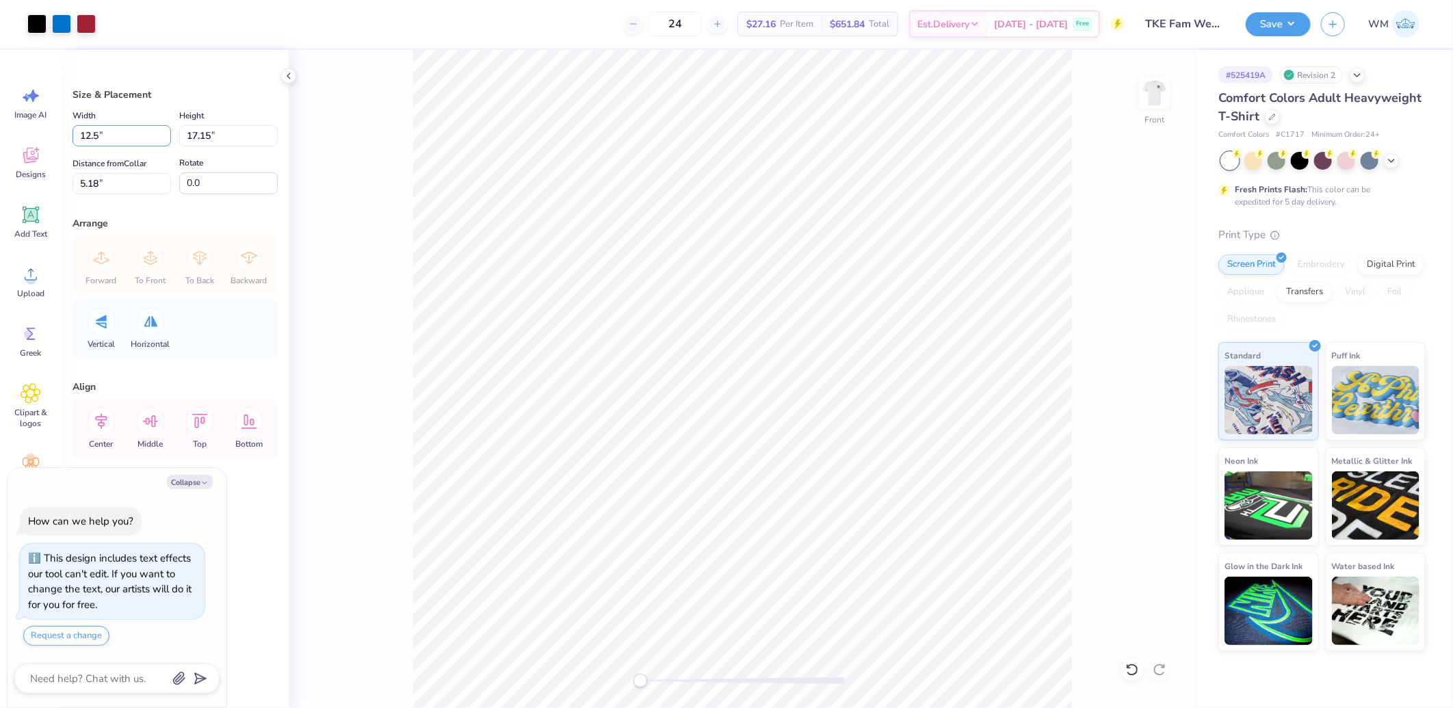
type input "12.5"
type textarea "x"
type input "12.50"
type input "14.75"
drag, startPoint x: 121, startPoint y: 186, endPoint x: 152, endPoint y: 213, distance: 40.7
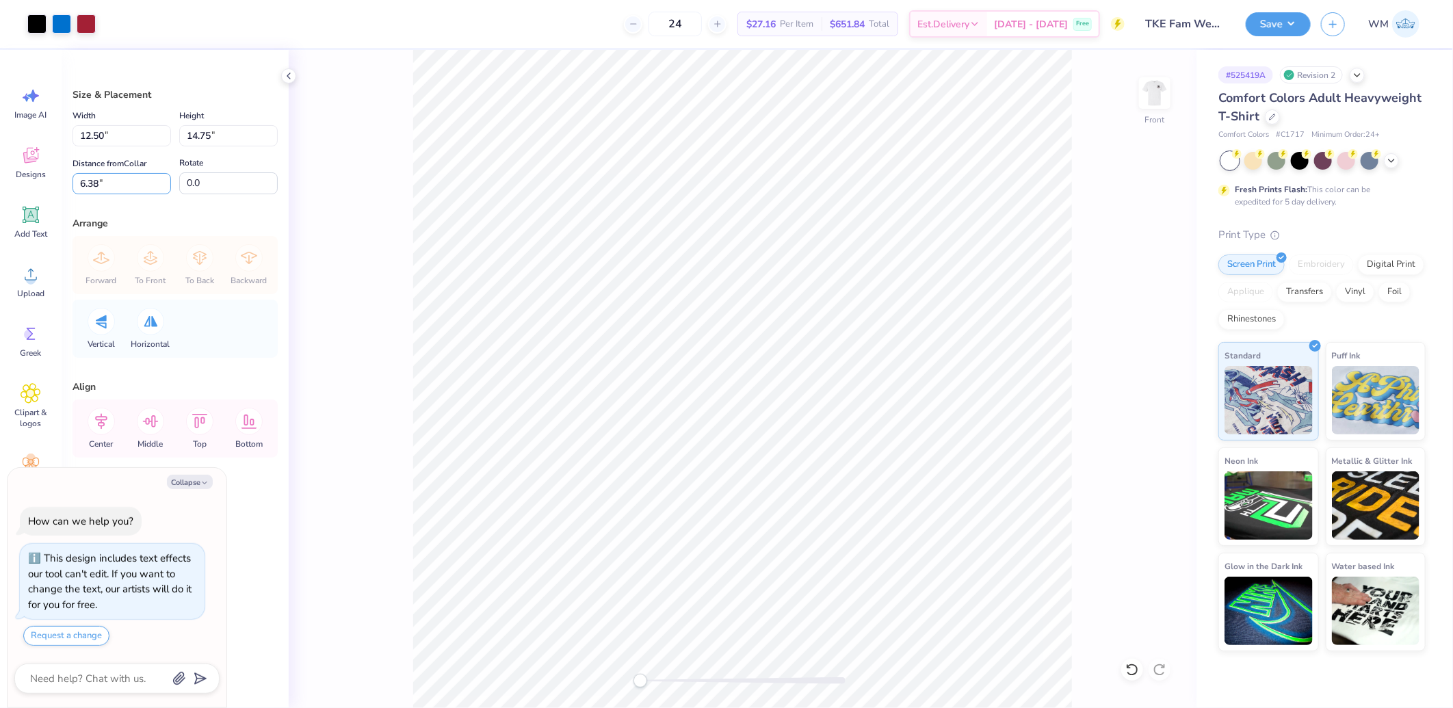
click at [121, 186] on input "6.38" at bounding box center [122, 183] width 99 height 21
type input "3"
click at [100, 421] on icon at bounding box center [101, 421] width 27 height 27
click at [179, 484] on button "Collapse" at bounding box center [190, 482] width 46 height 14
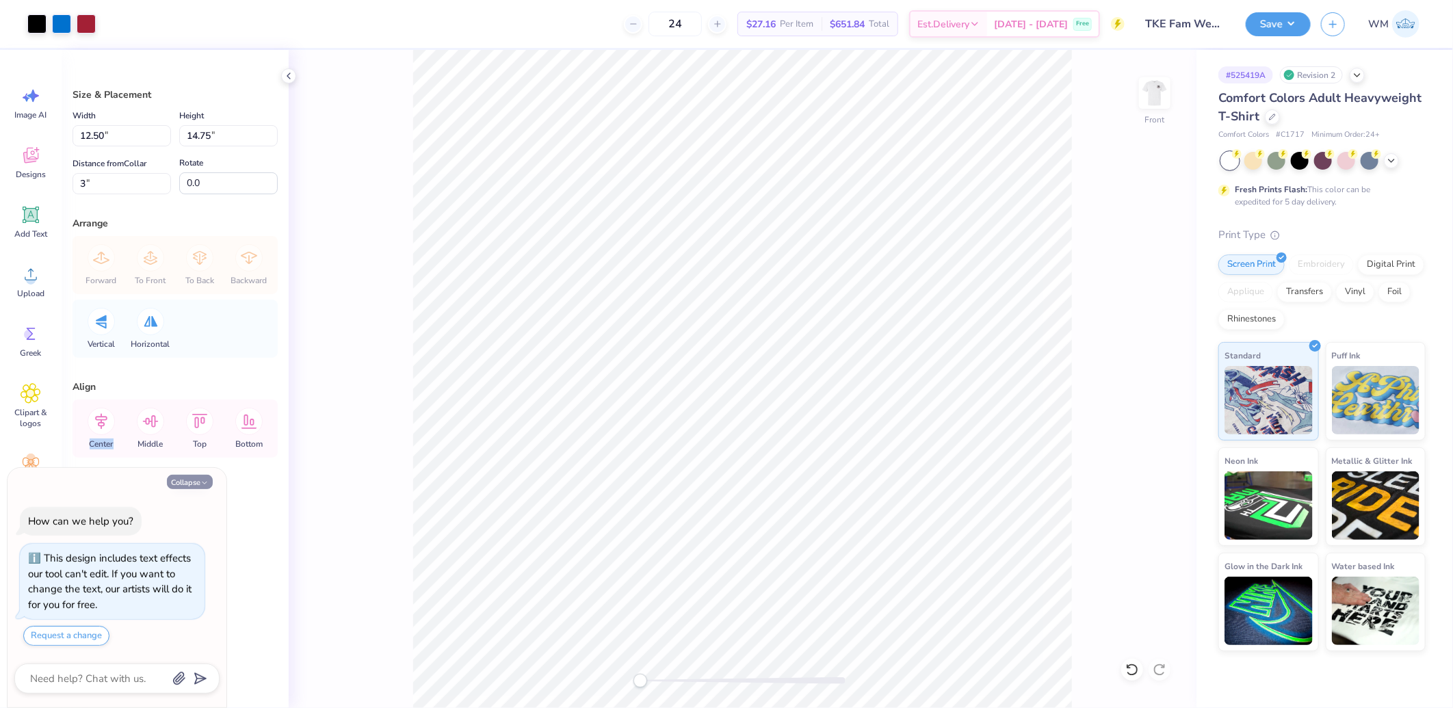
type textarea "x"
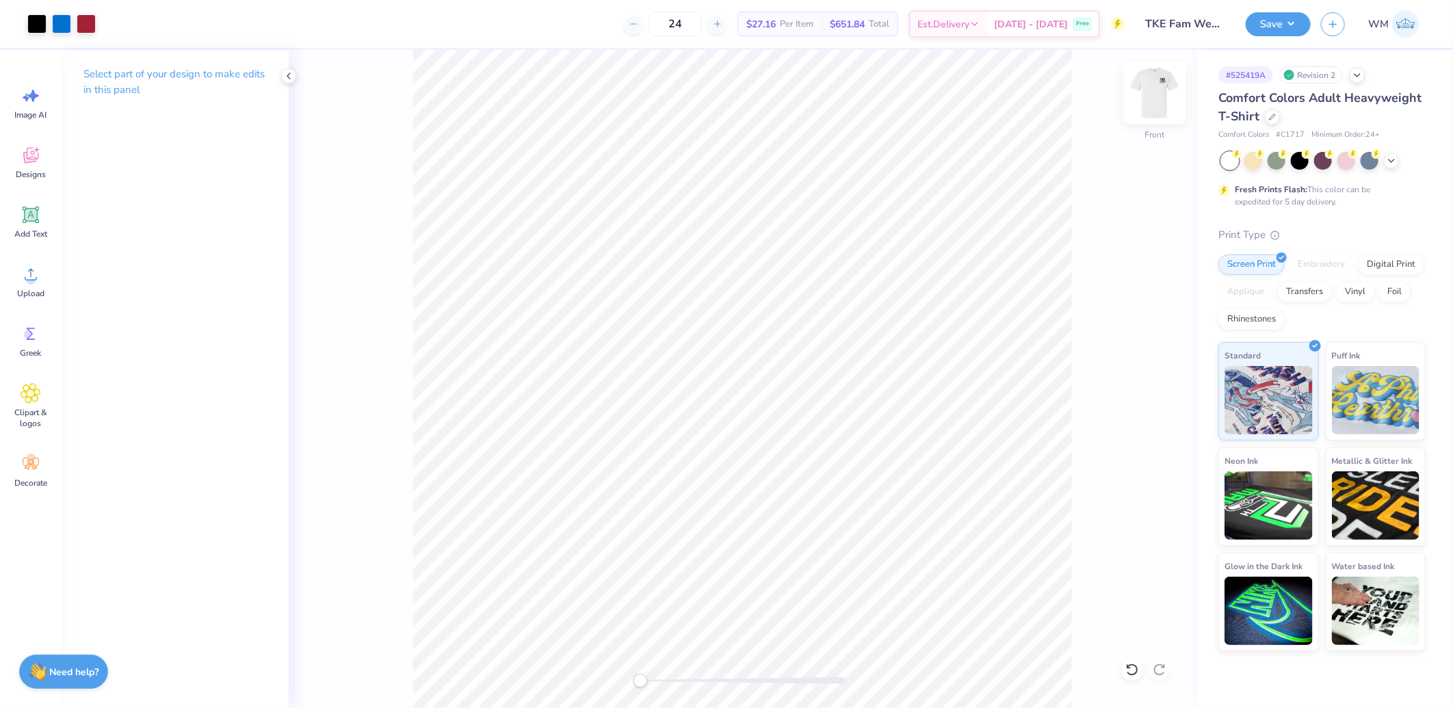
click at [1164, 90] on img at bounding box center [1154, 93] width 55 height 55
click at [1295, 25] on button "Save" at bounding box center [1278, 22] width 65 height 24
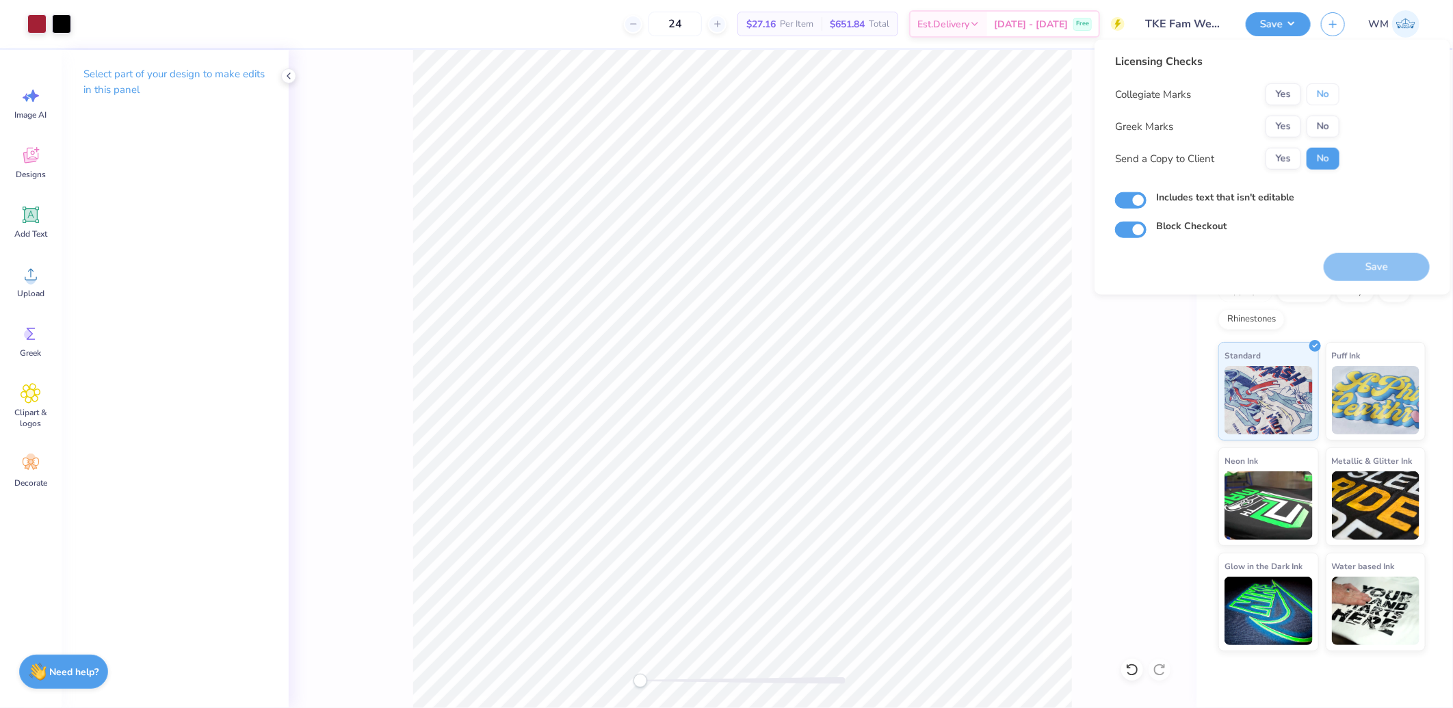
drag, startPoint x: 1326, startPoint y: 96, endPoint x: 1304, endPoint y: 106, distance: 24.2
click at [1327, 94] on button "No" at bounding box center [1322, 94] width 33 height 22
click at [1286, 116] on button "Yes" at bounding box center [1283, 127] width 36 height 22
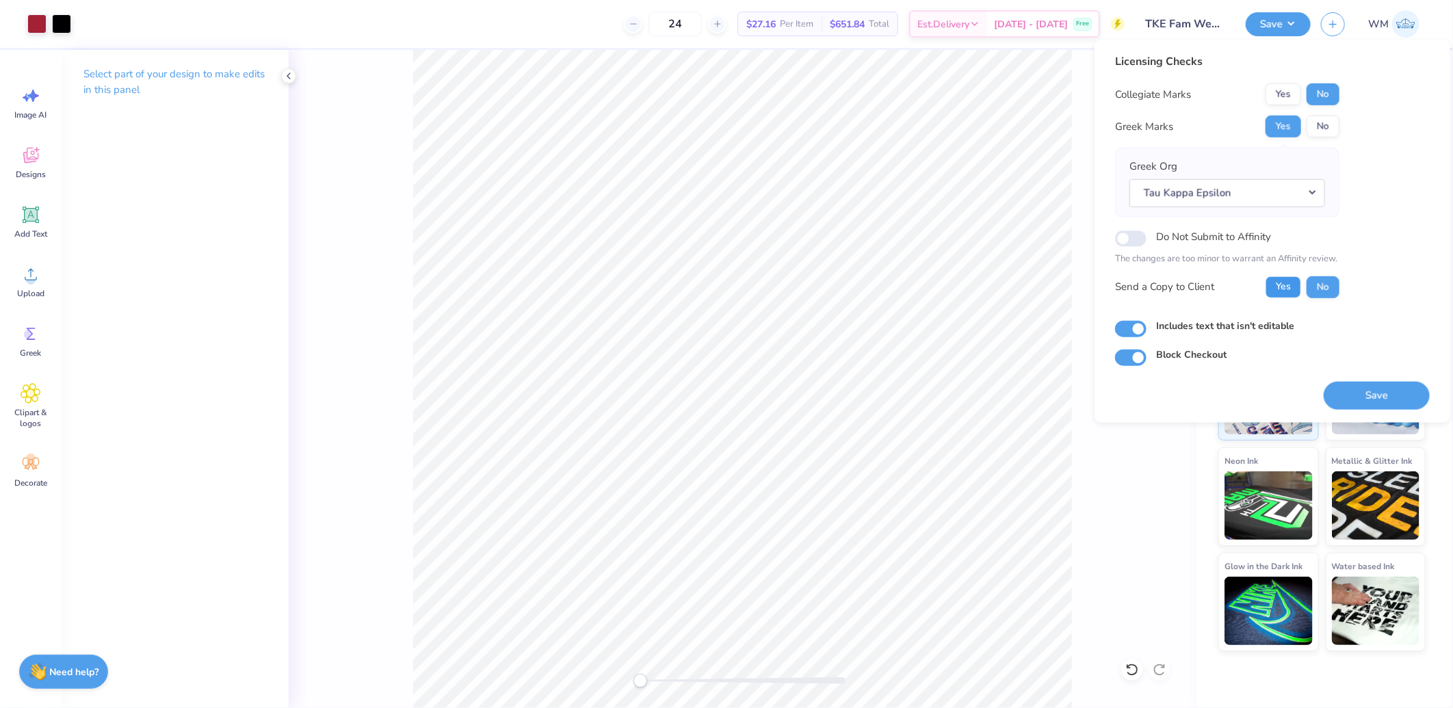
click at [1274, 276] on button "Yes" at bounding box center [1283, 287] width 36 height 22
click at [1369, 397] on button "Save" at bounding box center [1377, 395] width 106 height 28
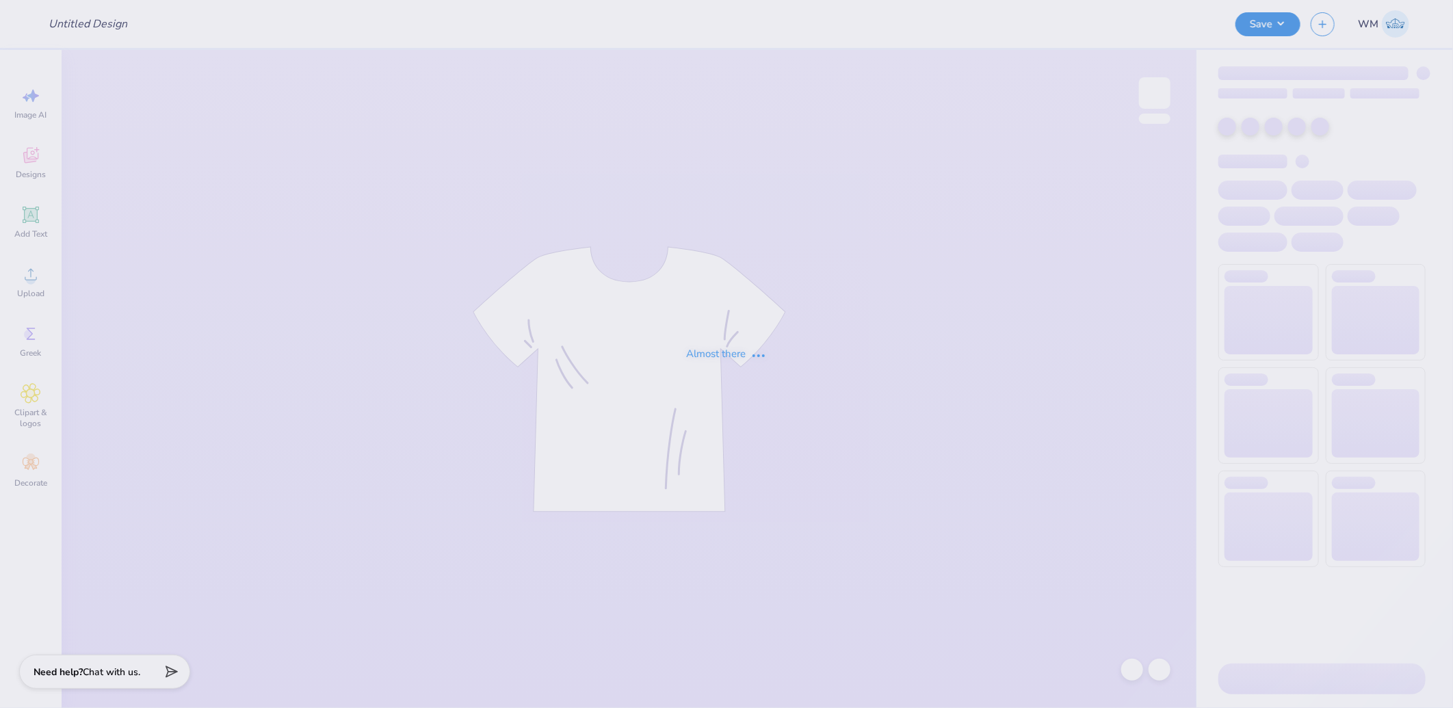
type input "SAE Parents Weekend"
